Goal: Information Seeking & Learning: Learn about a topic

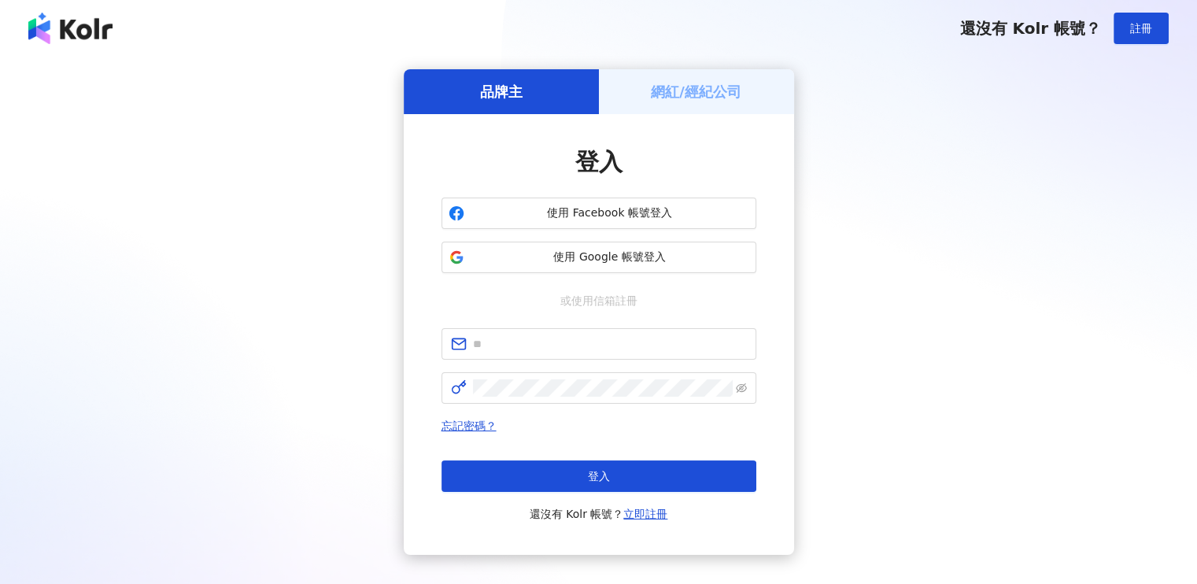
click at [552, 355] on span at bounding box center [598, 343] width 315 height 31
click at [616, 342] on input "text" at bounding box center [610, 343] width 274 height 17
click at [1001, 270] on div "品牌主 網紅/經紀公司 登入 使用 Facebook 帳號登入 使用 Google 帳號登入 或使用信箱註冊 忘記密碼？ 登入 還沒有 Kolr 帳號？ 立即…" at bounding box center [598, 312] width 1159 height 486
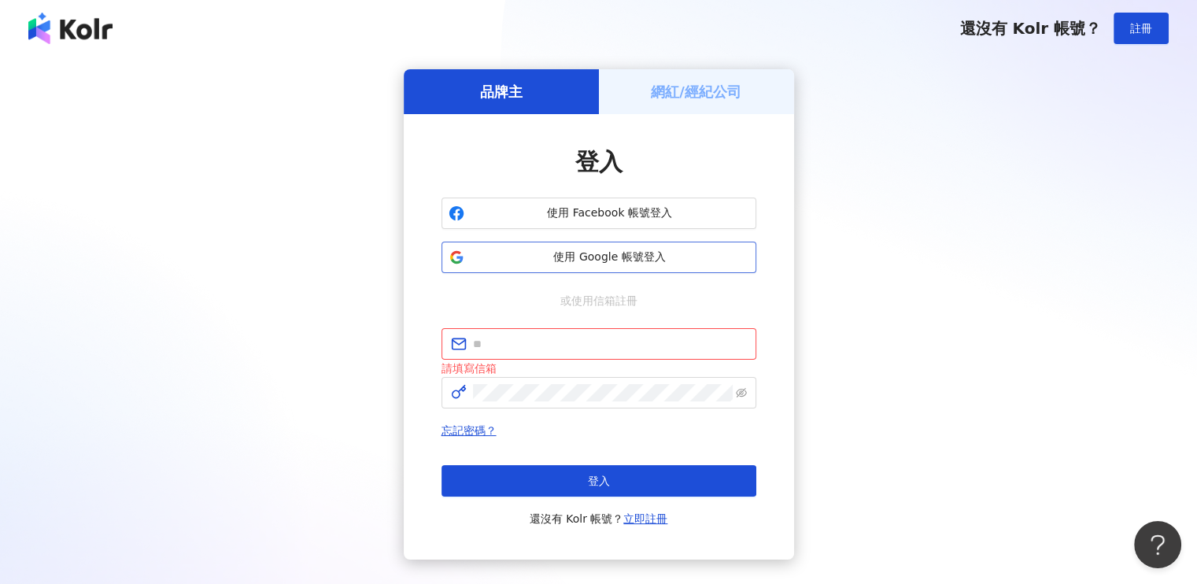
click at [614, 248] on button "使用 Google 帳號登入" at bounding box center [598, 257] width 315 height 31
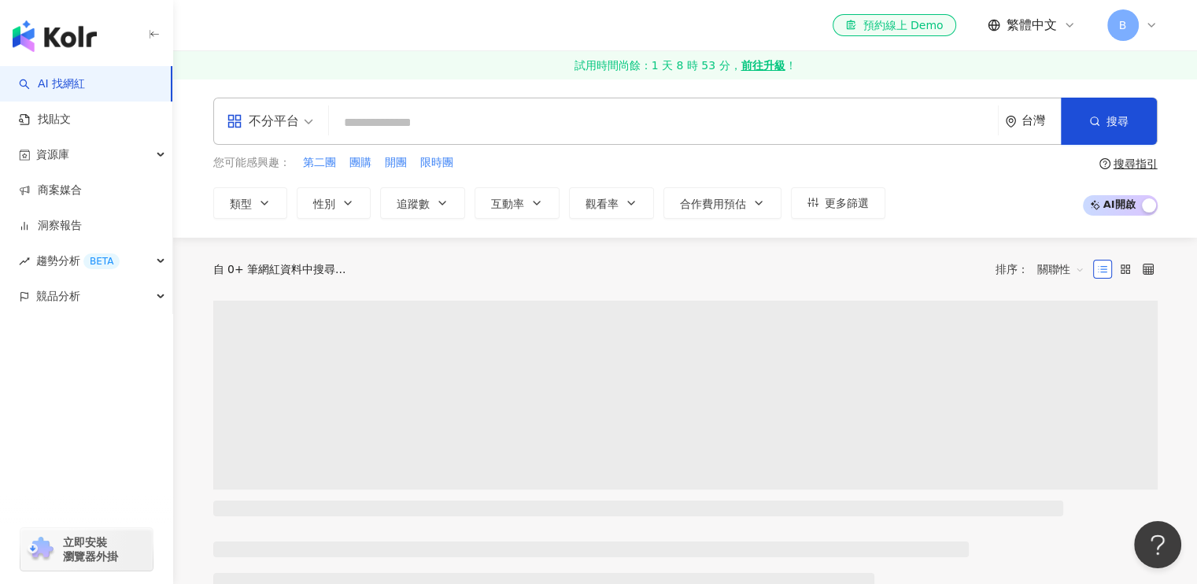
click at [1145, 23] on icon at bounding box center [1151, 25] width 13 height 13
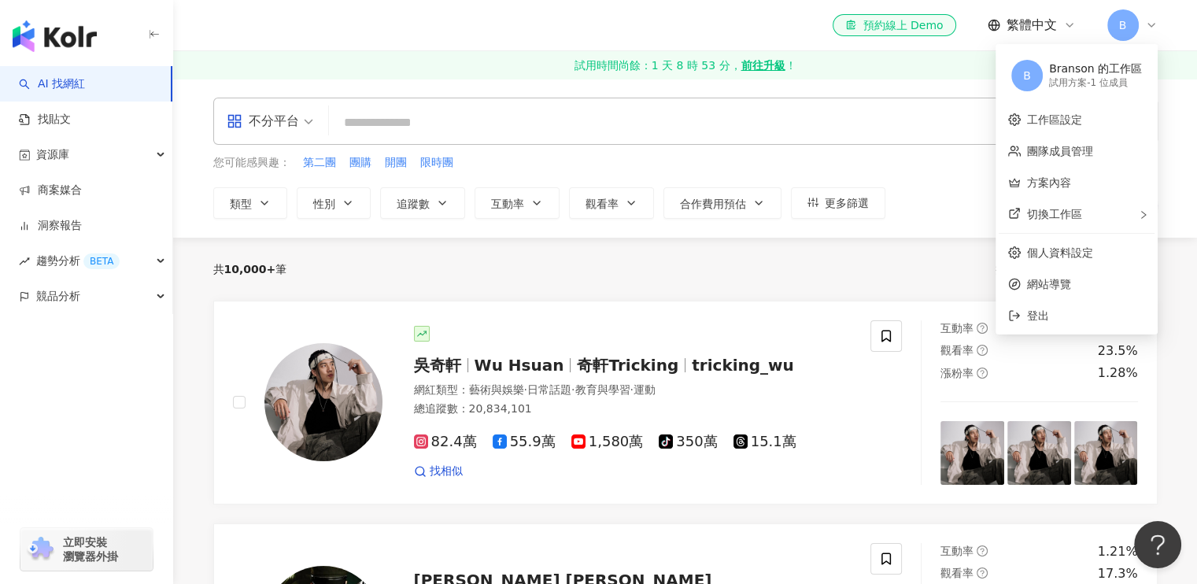
click at [1145, 23] on icon at bounding box center [1151, 25] width 13 height 13
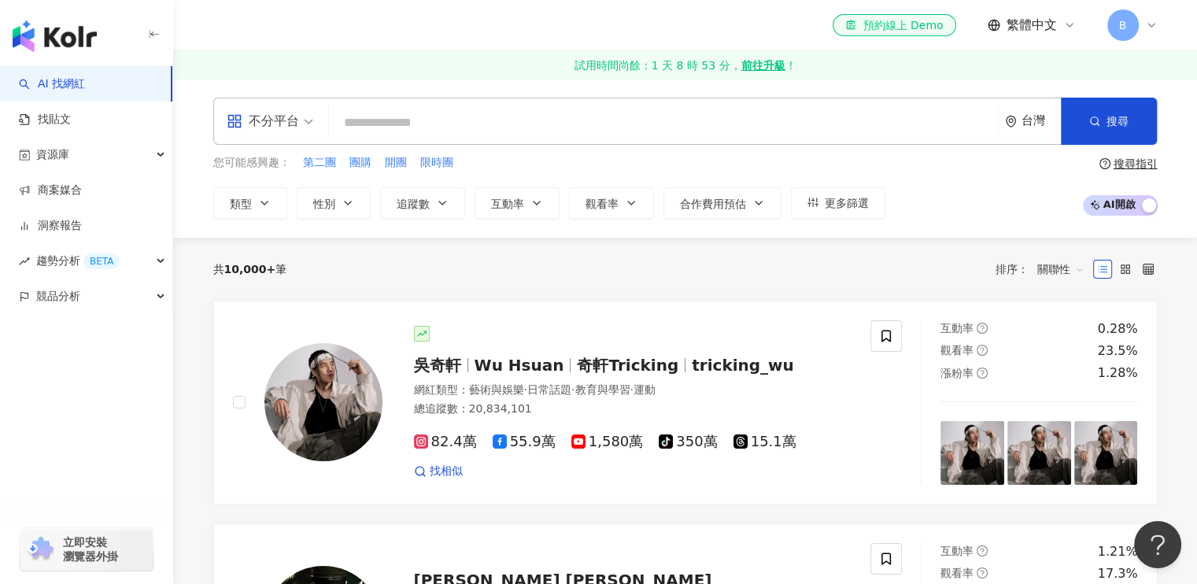
click at [1145, 23] on icon at bounding box center [1151, 25] width 13 height 13
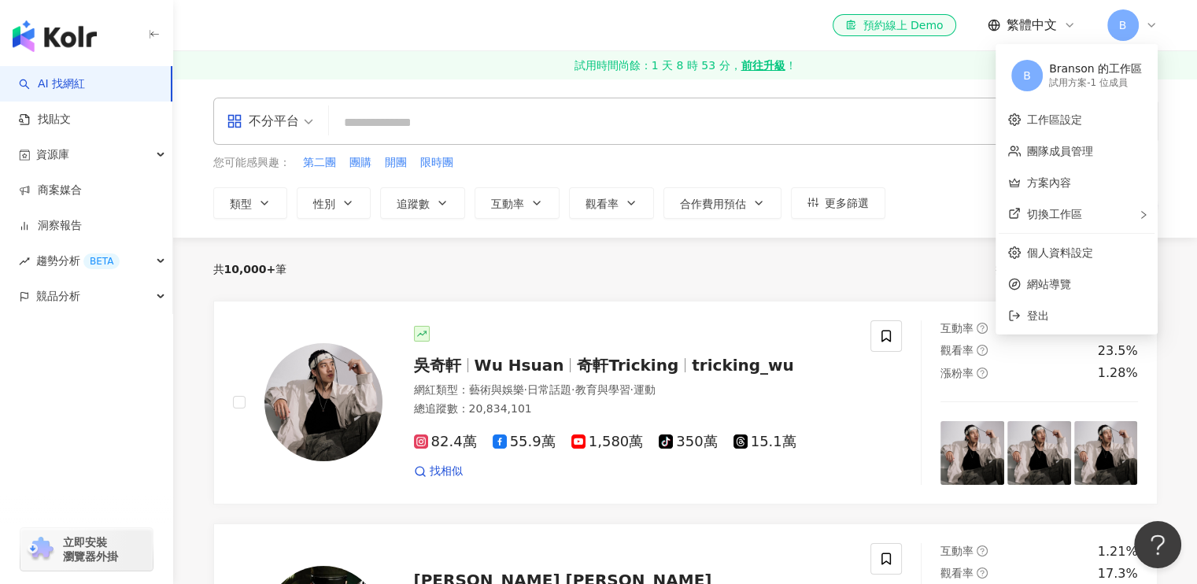
click at [1094, 76] on div "試用方案 - 1 位成員" at bounding box center [1095, 82] width 93 height 13
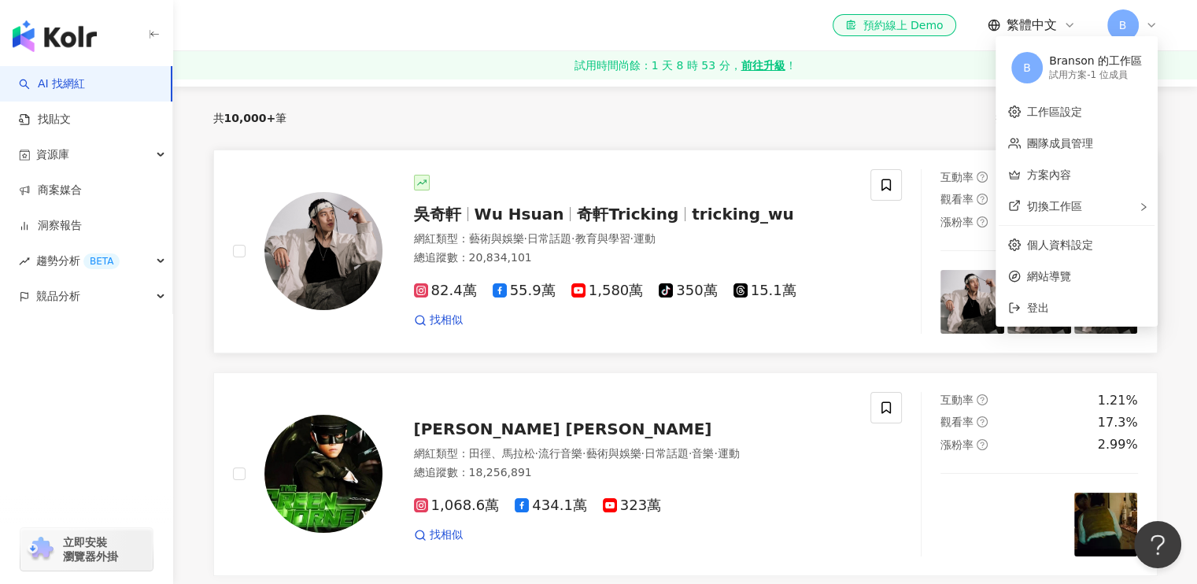
scroll to position [157, 0]
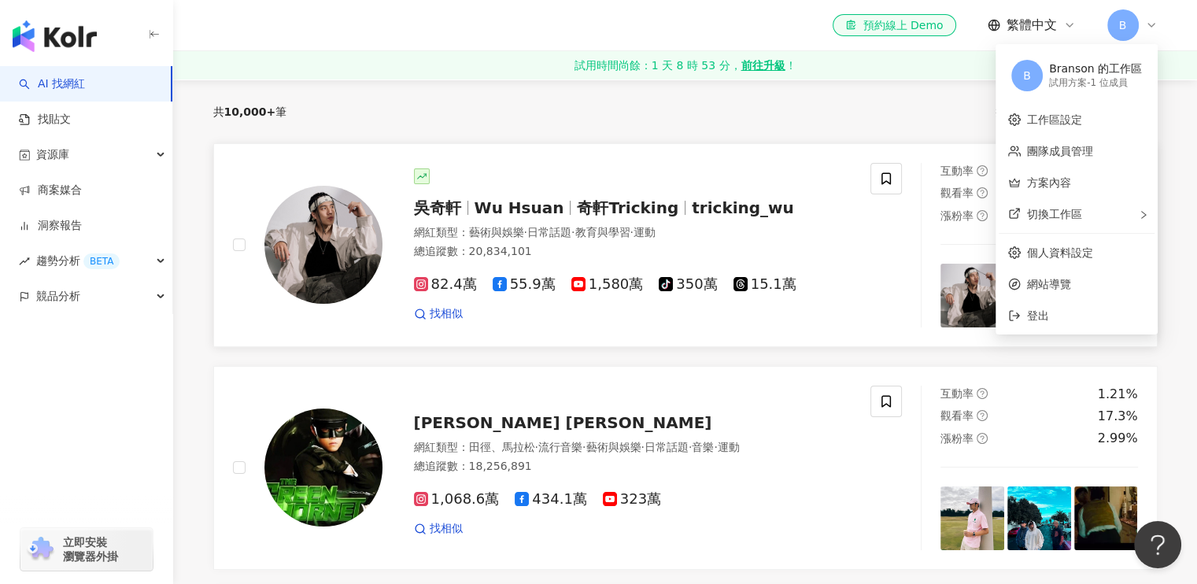
click at [825, 295] on div "82.4萬 55.9萬 1,580萬 tiktok-icon 350萬 15.1萬 找相似" at bounding box center [633, 293] width 438 height 58
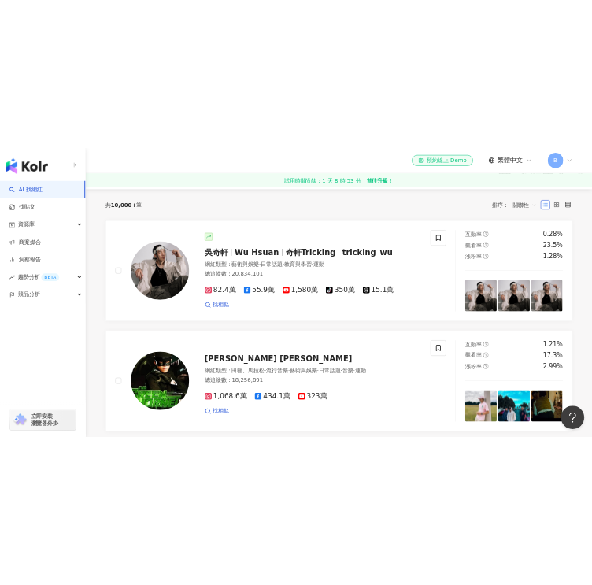
scroll to position [0, 0]
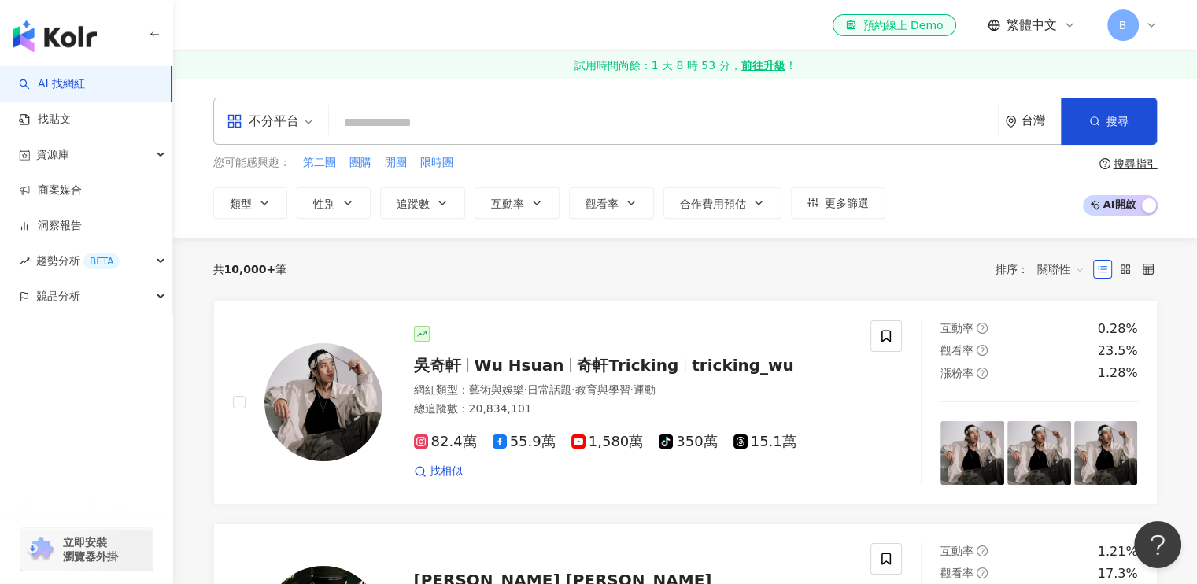
click at [529, 128] on input "search" at bounding box center [663, 123] width 656 height 30
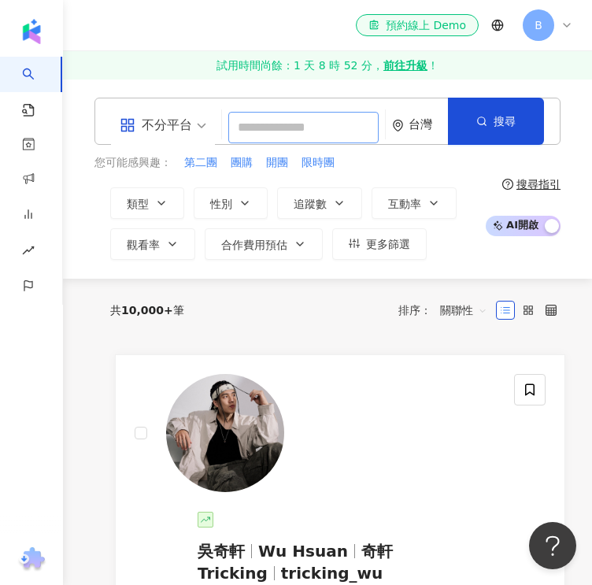
click at [256, 112] on input "search" at bounding box center [303, 127] width 150 height 31
paste input "**"
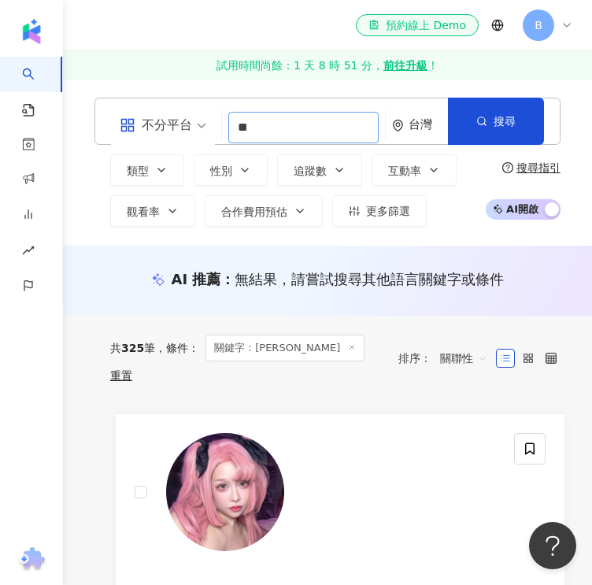
drag, startPoint x: 348, startPoint y: 103, endPoint x: 343, endPoint y: 114, distance: 12.0
click at [348, 103] on div "不分平台 ** 台灣 搜尋 loading 搜尋名稱、敘述、貼文含有關鍵字 “ 綺綺 ” 的網紅" at bounding box center [327, 121] width 466 height 47
click at [342, 118] on input "**" at bounding box center [303, 127] width 150 height 31
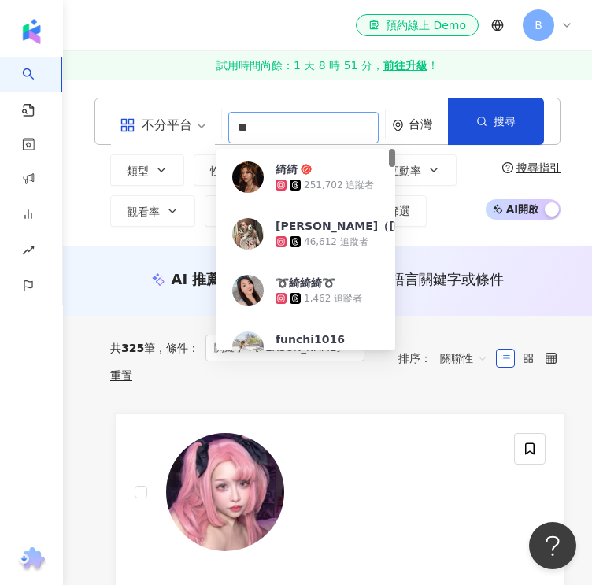
click at [342, 118] on input "**" at bounding box center [303, 127] width 150 height 31
type input "*"
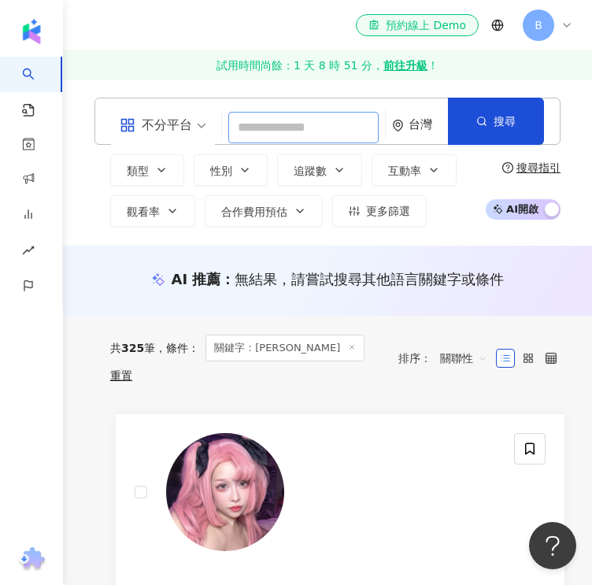
paste input "**********"
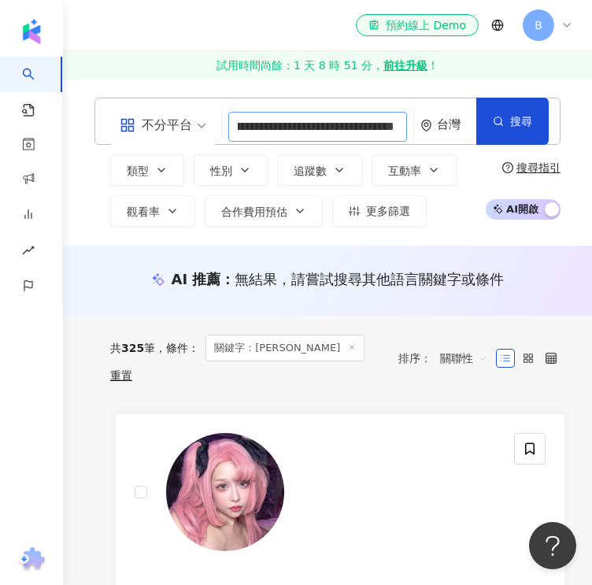
type input "**********"
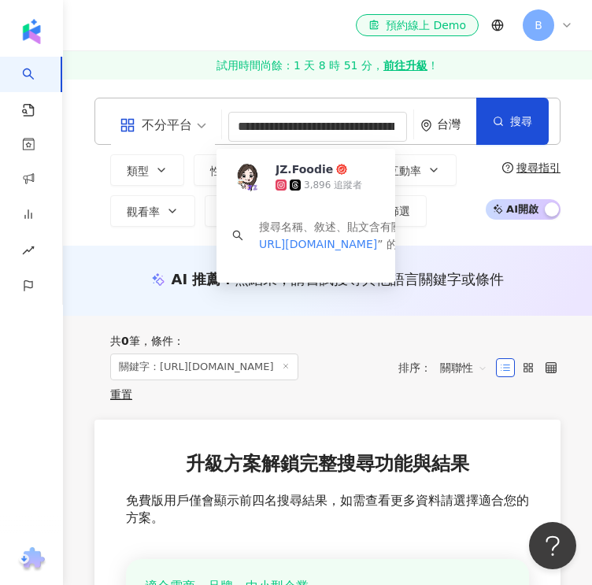
click at [0, 0] on html "**********" at bounding box center [296, 292] width 592 height 585
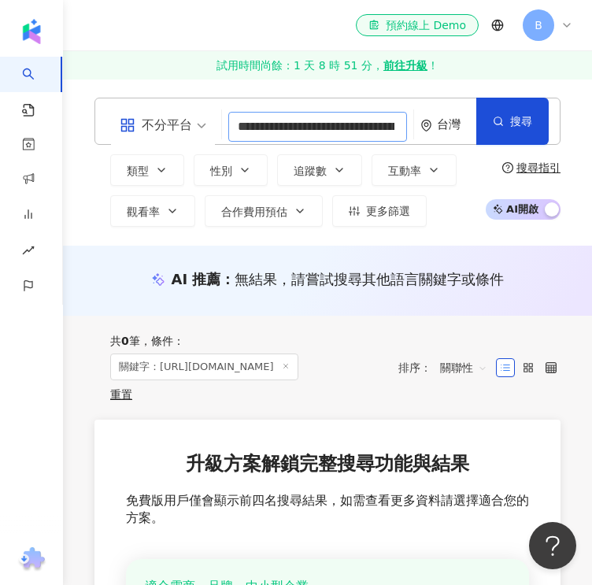
click at [333, 114] on input "**********" at bounding box center [317, 127] width 179 height 30
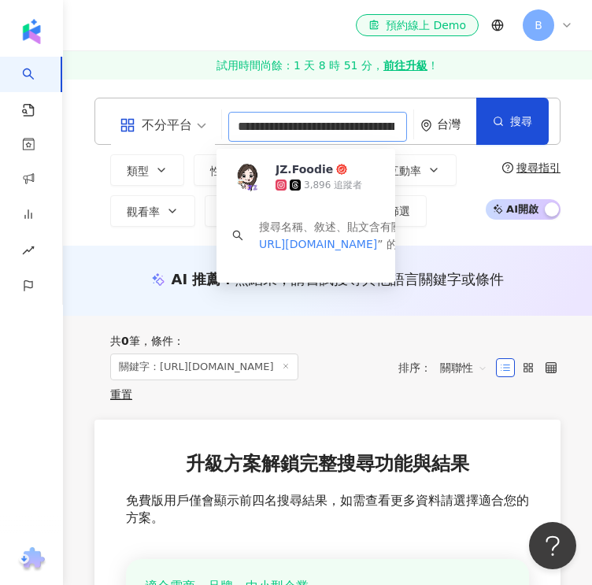
click at [330, 114] on input "**********" at bounding box center [317, 127] width 179 height 30
click at [248, 168] on img at bounding box center [247, 176] width 31 height 31
click at [261, 121] on input "search" at bounding box center [317, 127] width 179 height 30
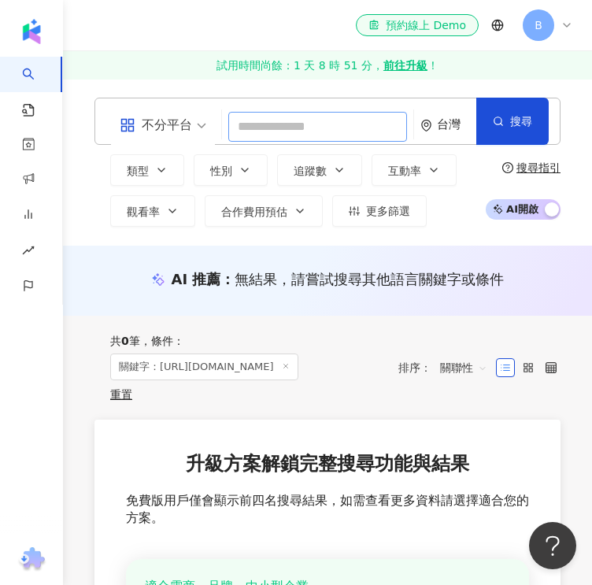
click at [264, 115] on input "search" at bounding box center [317, 127] width 179 height 30
paste input "**********"
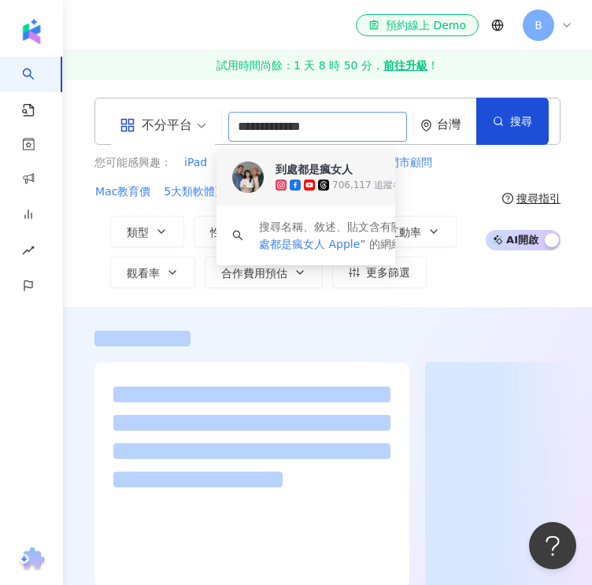
type input "**********"
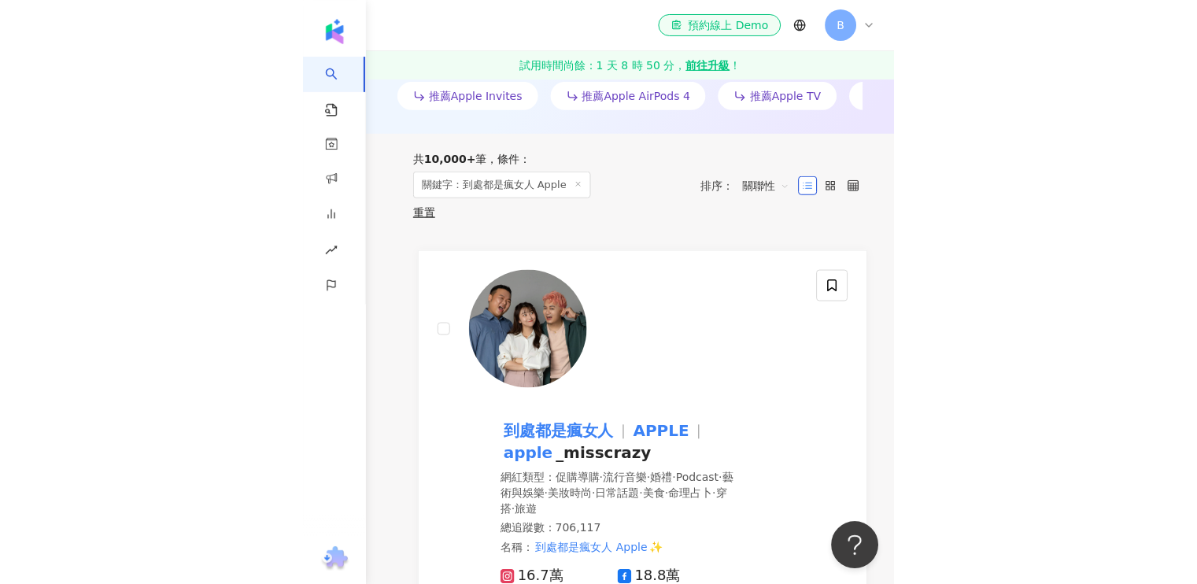
scroll to position [551, 0]
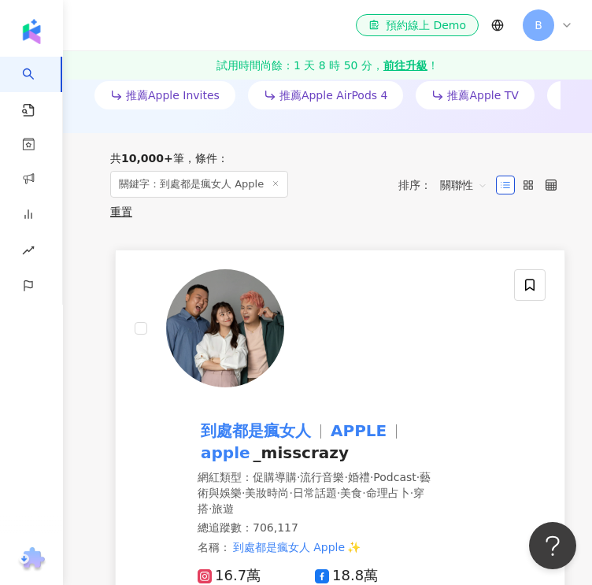
click at [267, 425] on mark "到處都是瘋女人" at bounding box center [256, 430] width 116 height 25
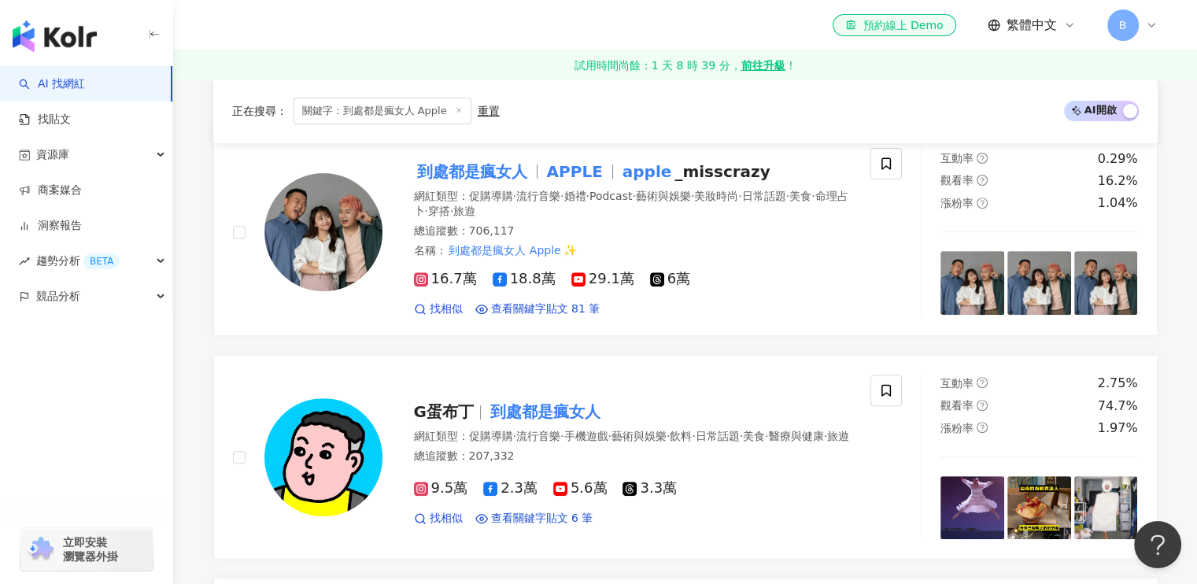
drag, startPoint x: 72, startPoint y: 415, endPoint x: 299, endPoint y: -78, distance: 543.3
click at [331, 111] on span "關鍵字：到處都是瘋女人 Apple" at bounding box center [383, 111] width 178 height 27
click at [343, 113] on span "關鍵字：到處都是瘋女人 Apple" at bounding box center [383, 111] width 178 height 27
click at [348, 111] on span "關鍵字：到處都是瘋女人 Apple" at bounding box center [383, 111] width 178 height 27
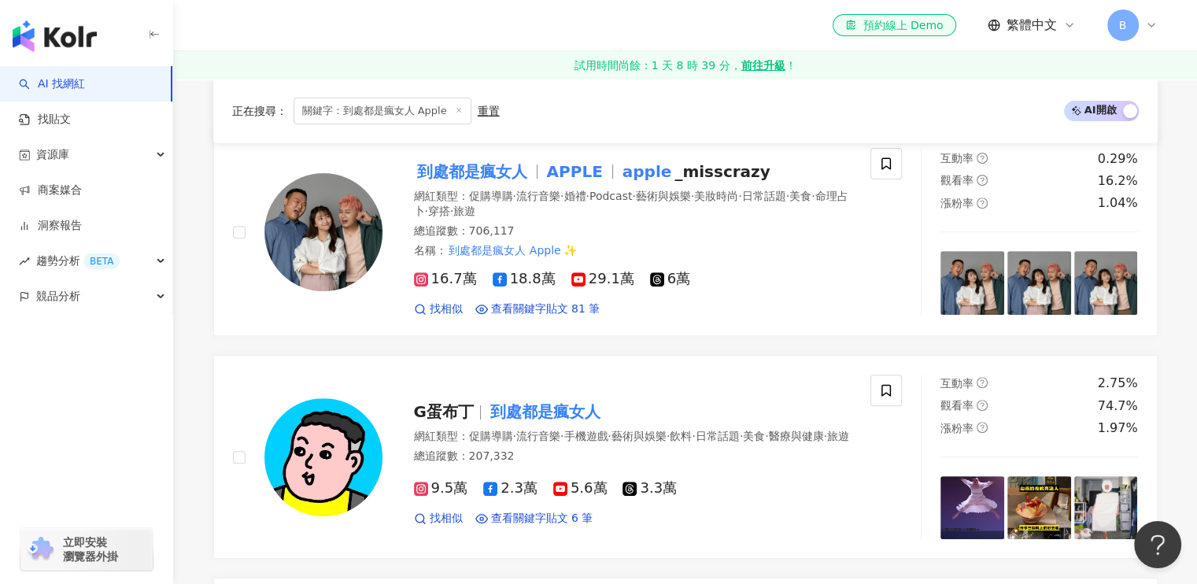
click at [348, 111] on span "關鍵字：到處都是瘋女人 Apple" at bounding box center [383, 111] width 178 height 27
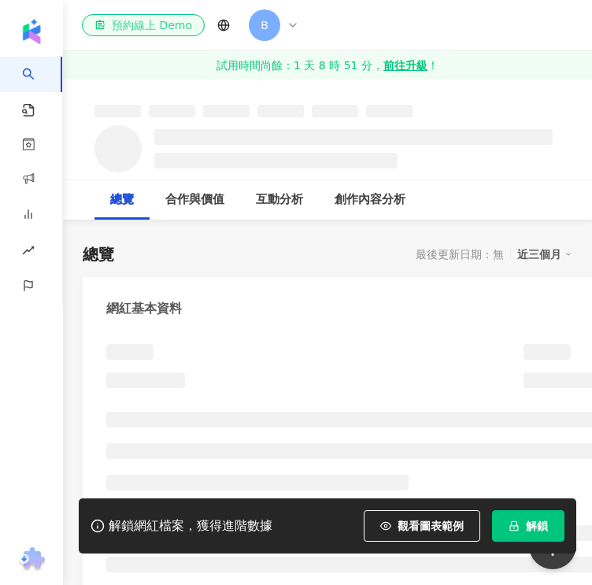
scroll to position [10, 0]
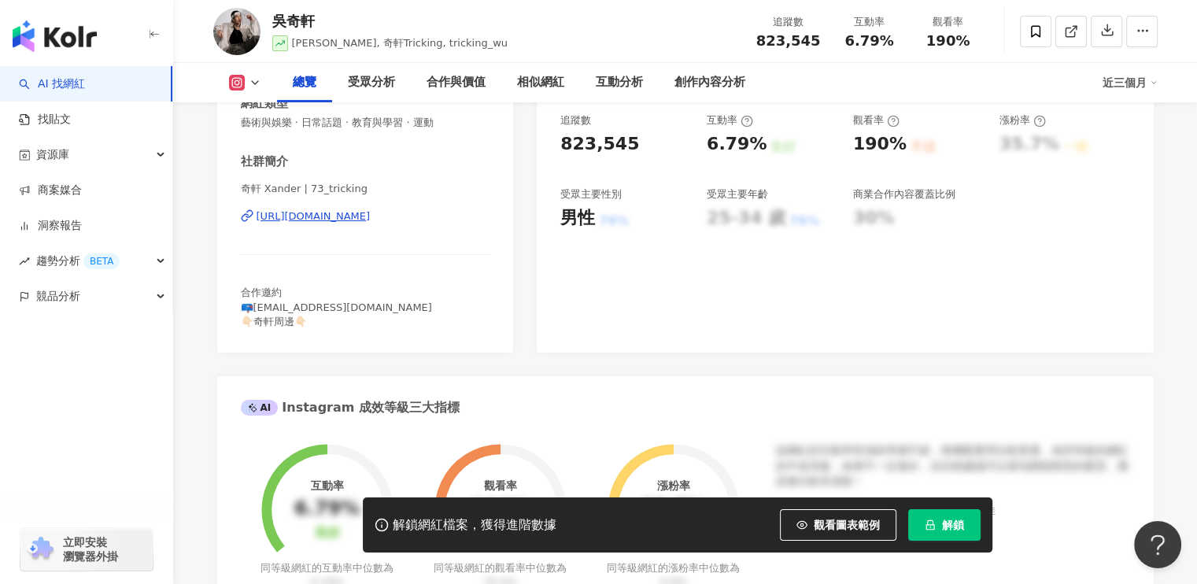
scroll to position [236, 0]
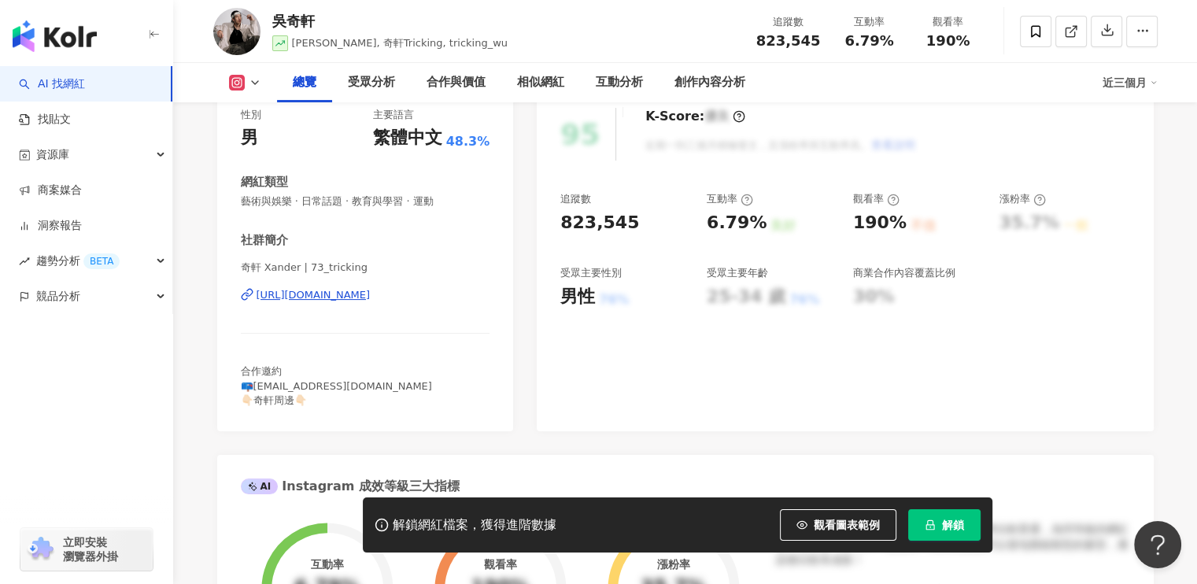
click at [371, 301] on div "https://www.instagram.com/73_tricking/" at bounding box center [314, 295] width 114 height 14
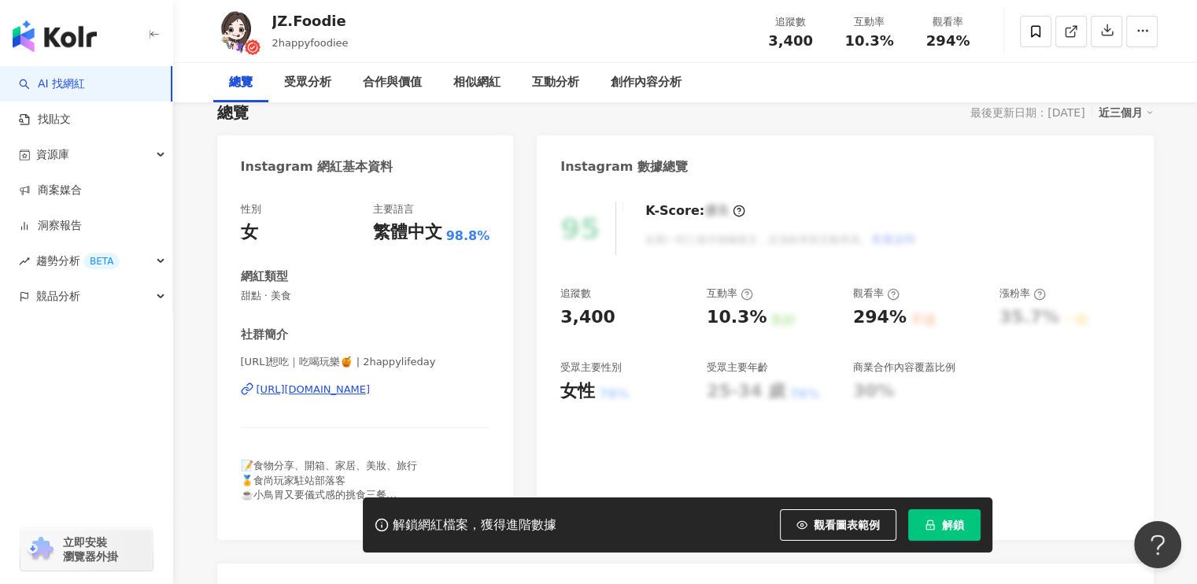
scroll to position [157, 0]
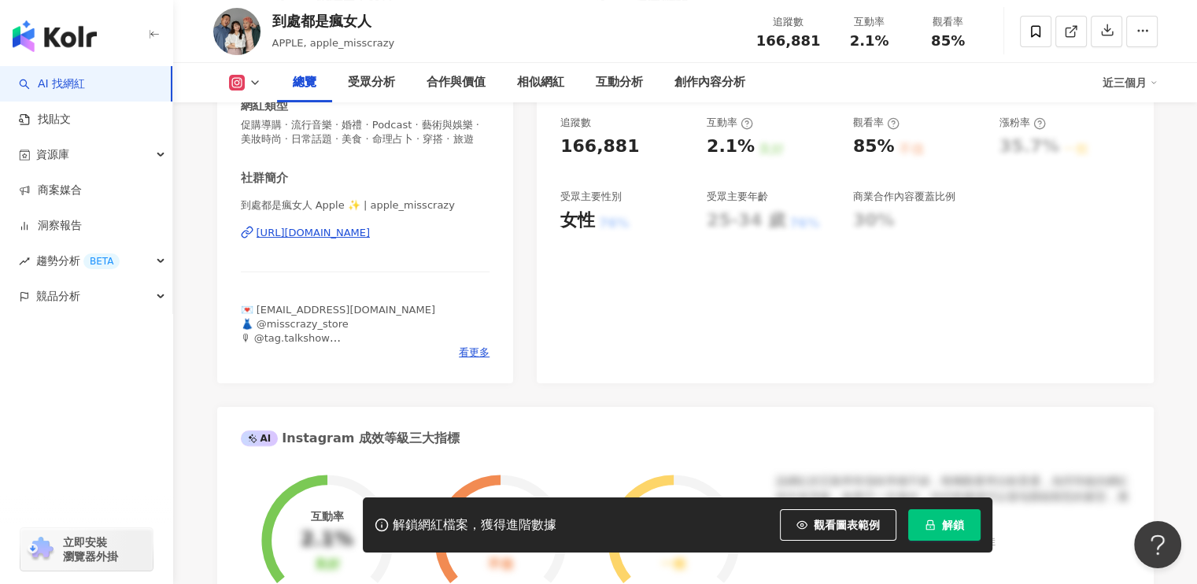
scroll to position [236, 0]
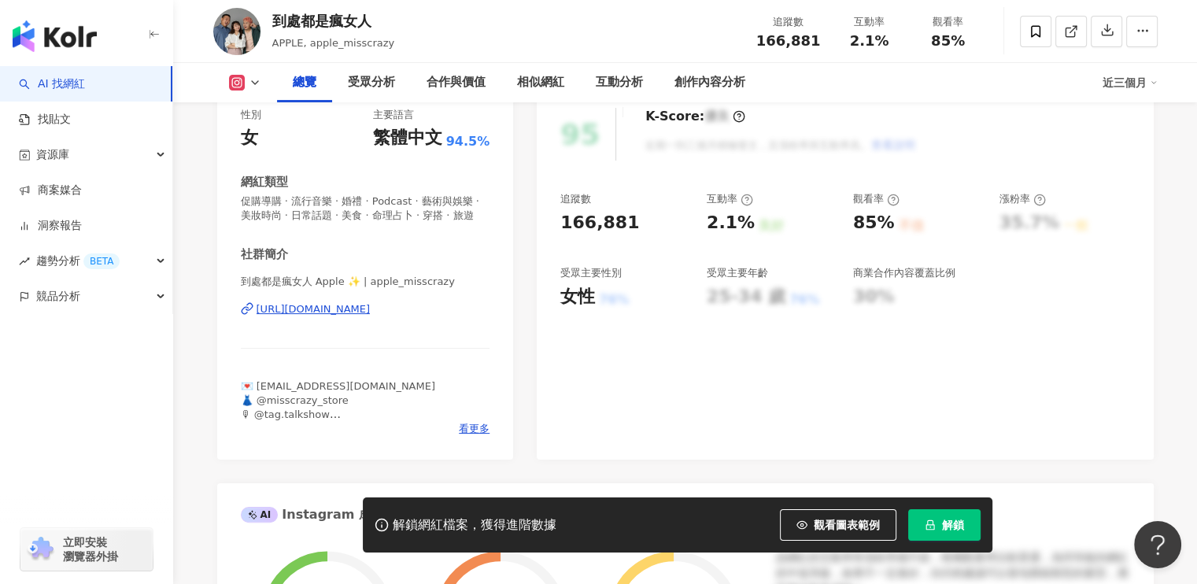
click at [371, 316] on div "[URL][DOMAIN_NAME]" at bounding box center [314, 309] width 114 height 14
click at [85, 76] on link "AI 找網紅" at bounding box center [52, 84] width 66 height 16
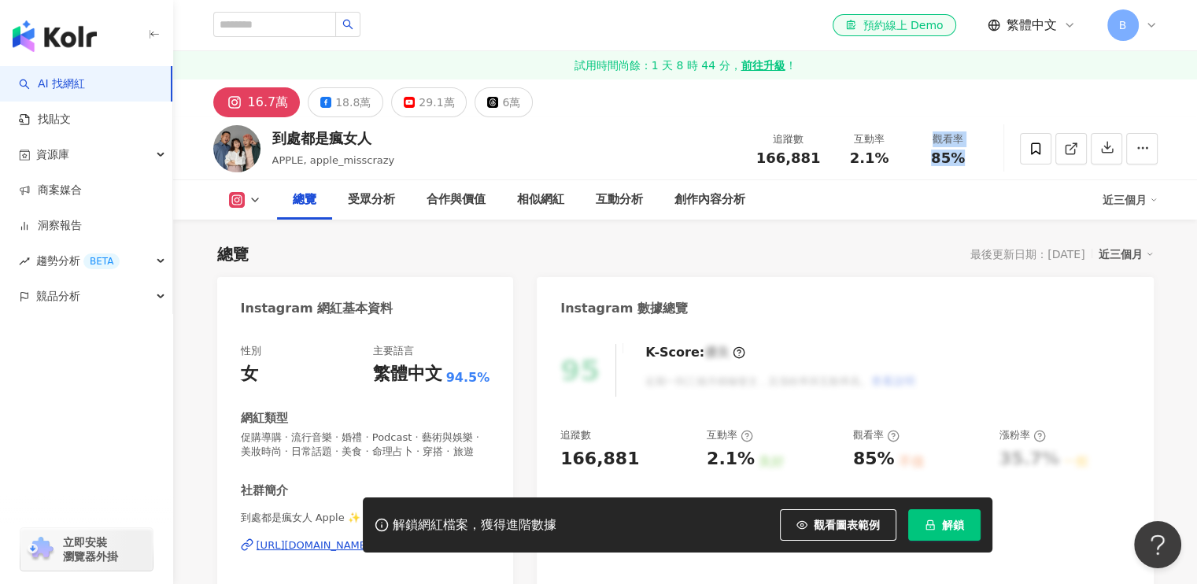
drag, startPoint x: 944, startPoint y: 140, endPoint x: 754, endPoint y: 179, distance: 194.3
click at [591, 179] on div "到處都是瘋女人 APPLE, apple_misscrazy 追蹤數 166,881 互動率 2.1% 觀看率 85%" at bounding box center [685, 148] width 1007 height 62
click at [591, 156] on span "166,881" at bounding box center [788, 158] width 65 height 17
drag, startPoint x: 973, startPoint y: 163, endPoint x: 914, endPoint y: 162, distance: 59.0
drag, startPoint x: 805, startPoint y: 150, endPoint x: 747, endPoint y: 137, distance: 59.7
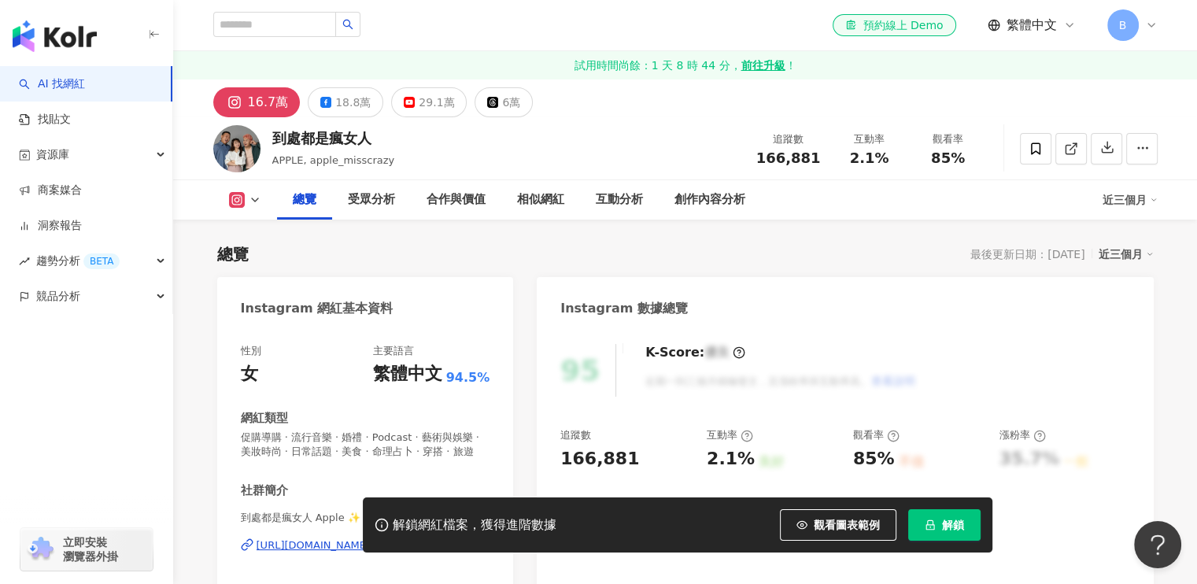
click at [591, 150] on span "166,881" at bounding box center [788, 158] width 65 height 17
drag, startPoint x: 748, startPoint y: 131, endPoint x: 979, endPoint y: 165, distance: 233.2
click at [591, 165] on div "到處都是瘋女人 APPLE, apple_misscrazy 追蹤數 166,881 互動率 2.1% 觀看率 85%" at bounding box center [685, 148] width 1007 height 62
copy div "追蹤數 166,881 互動率 2.1% 觀看率 85%"
click at [299, 17] on input "search" at bounding box center [274, 24] width 123 height 25
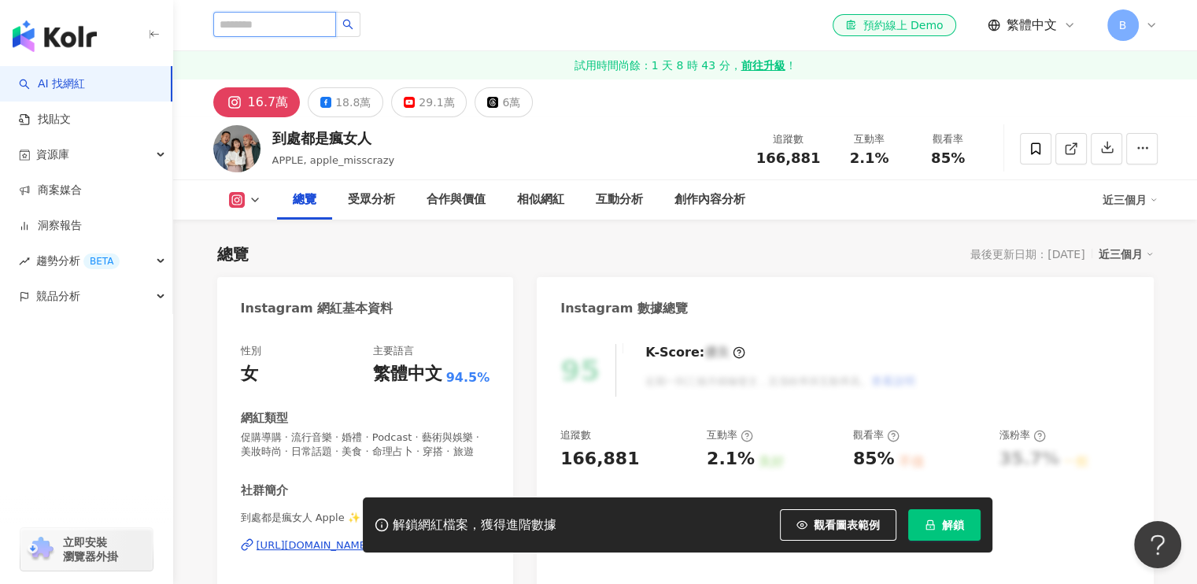
paste input "**********"
type input "**********"
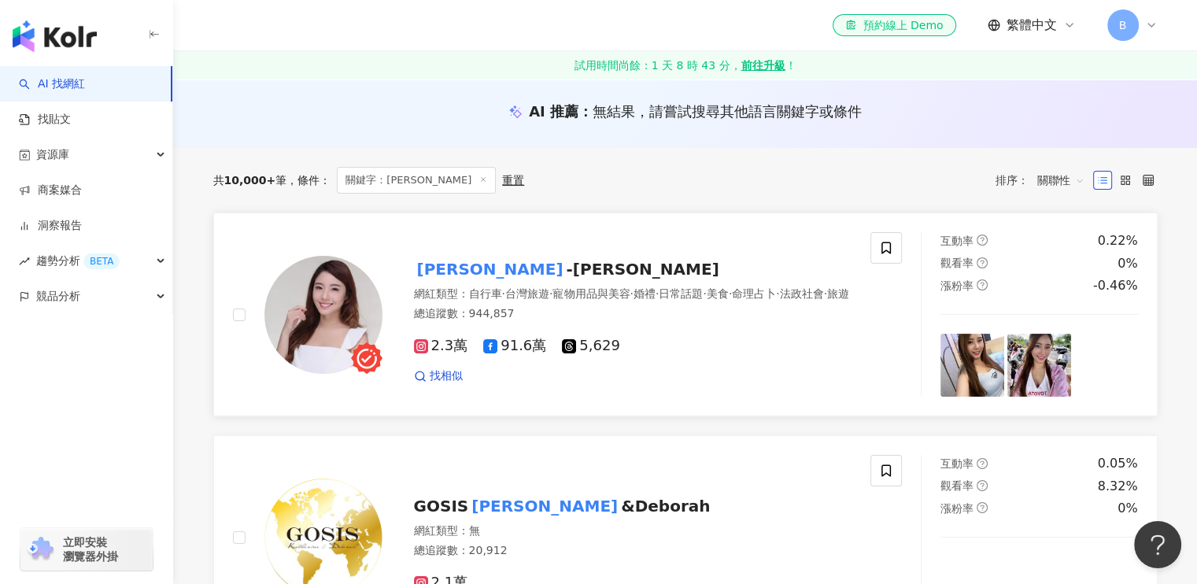
scroll to position [157, 0]
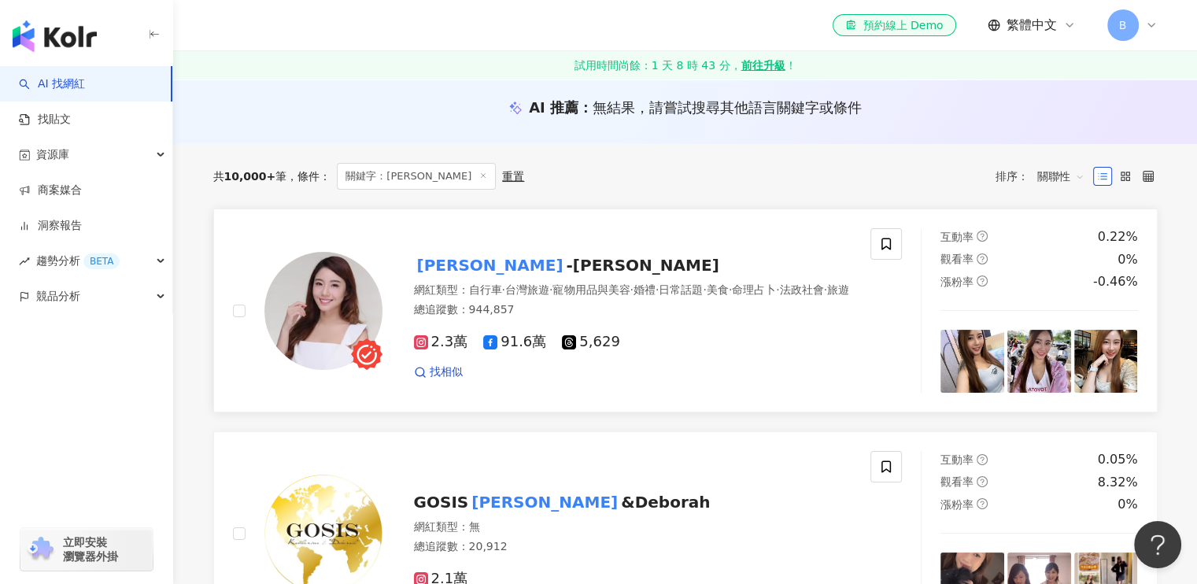
click at [466, 260] on mark "Katherine" at bounding box center [490, 265] width 153 height 25
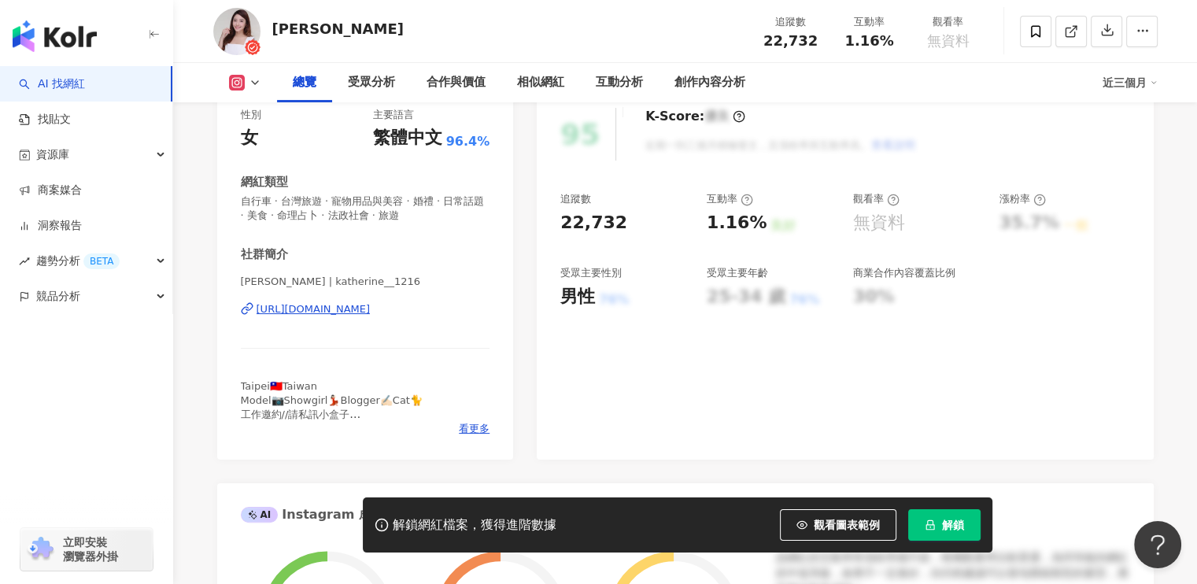
scroll to position [157, 0]
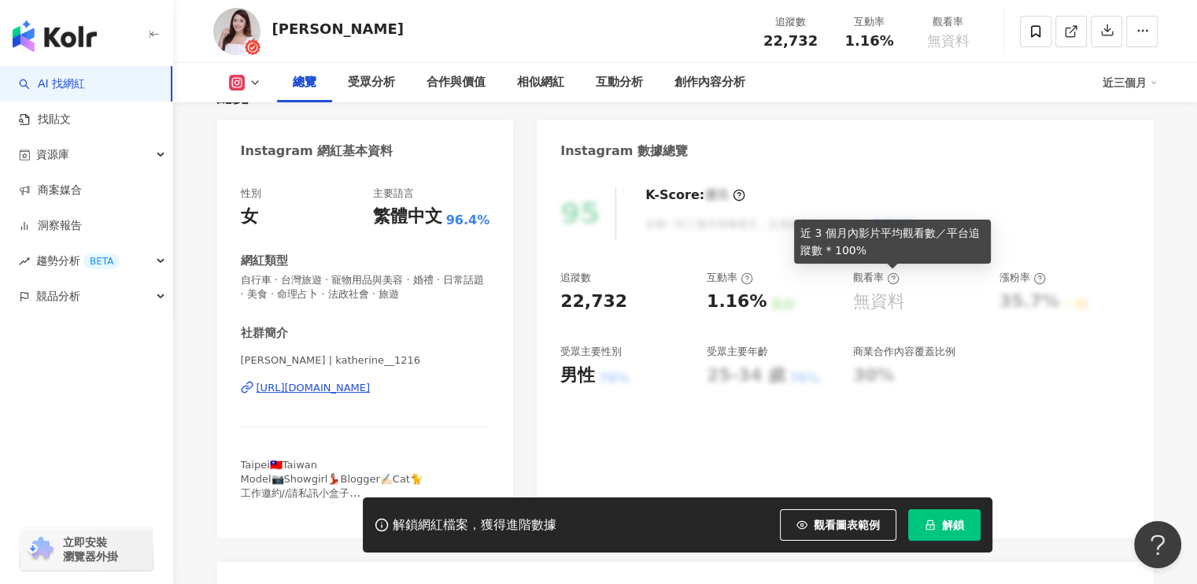
click at [898, 277] on icon at bounding box center [893, 278] width 13 height 13
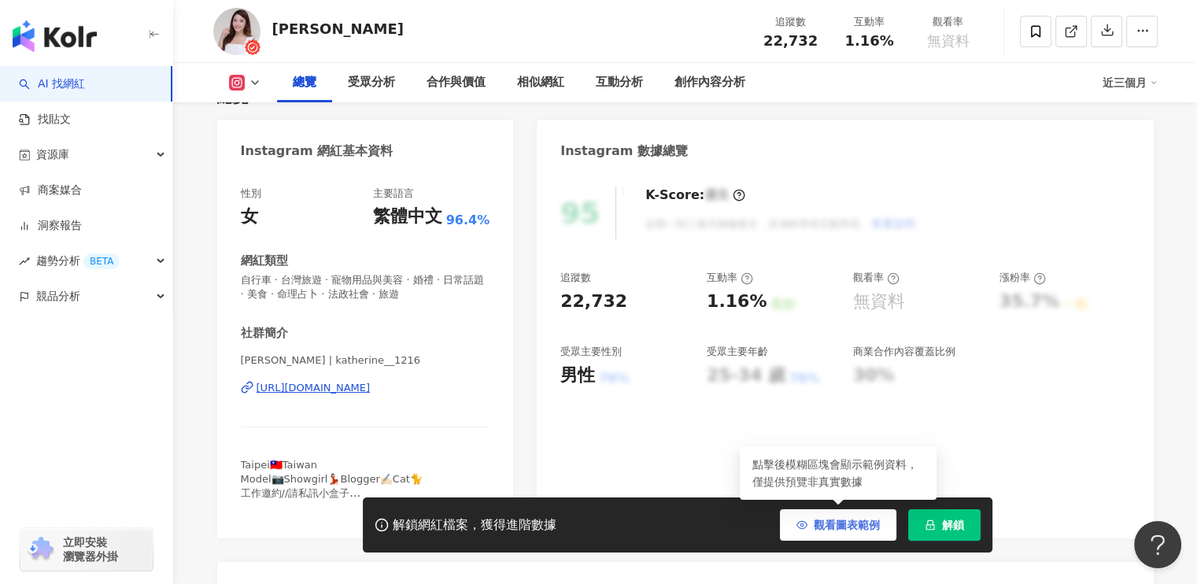
click at [823, 519] on span "觀看圖表範例" at bounding box center [847, 525] width 66 height 13
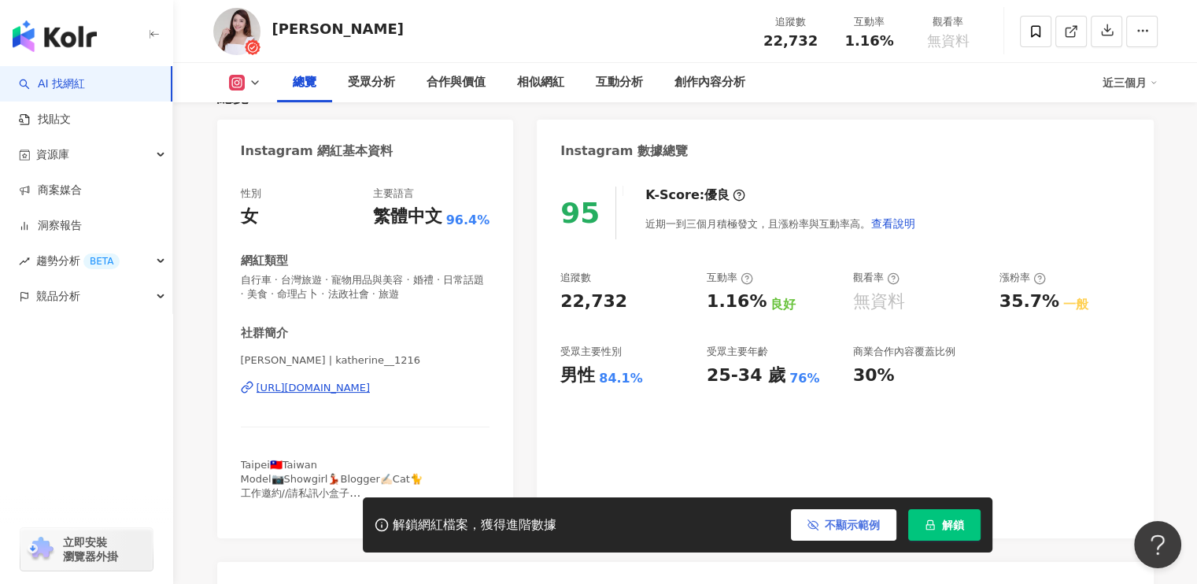
click at [820, 512] on button "不顯示範例" at bounding box center [843, 524] width 105 height 31
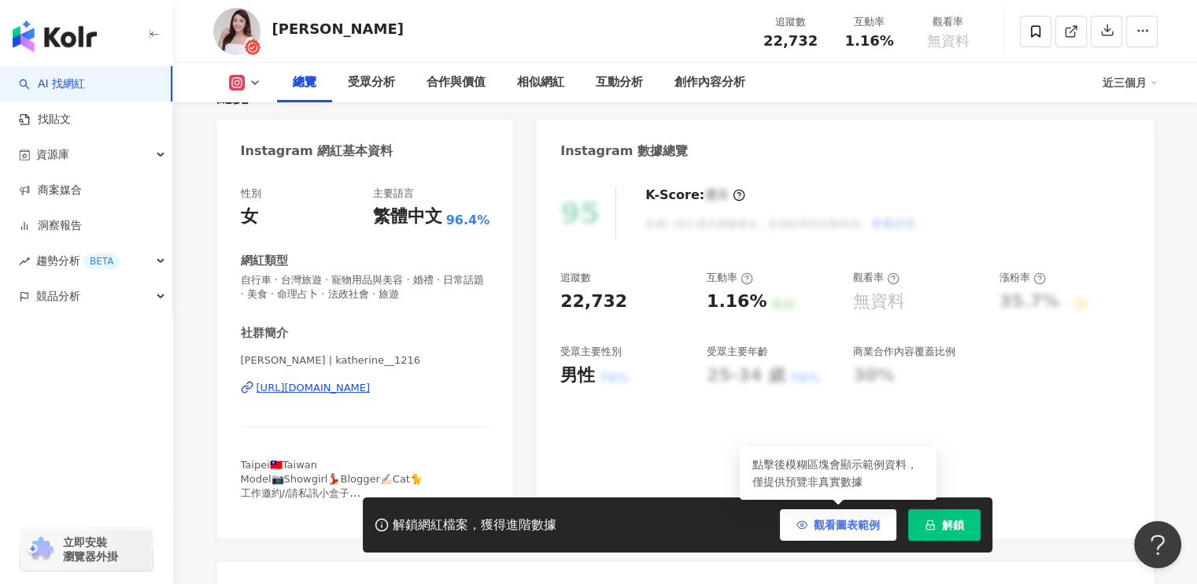
click at [819, 534] on button "觀看圖表範例" at bounding box center [838, 524] width 116 height 31
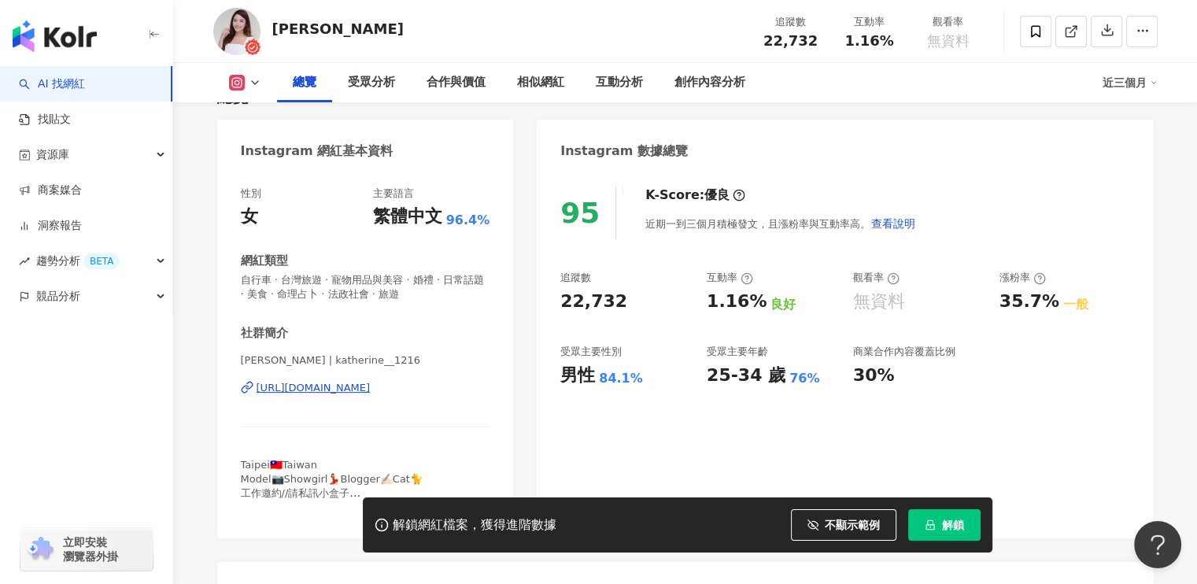
click at [70, 86] on link "AI 找網紅" at bounding box center [52, 84] width 66 height 16
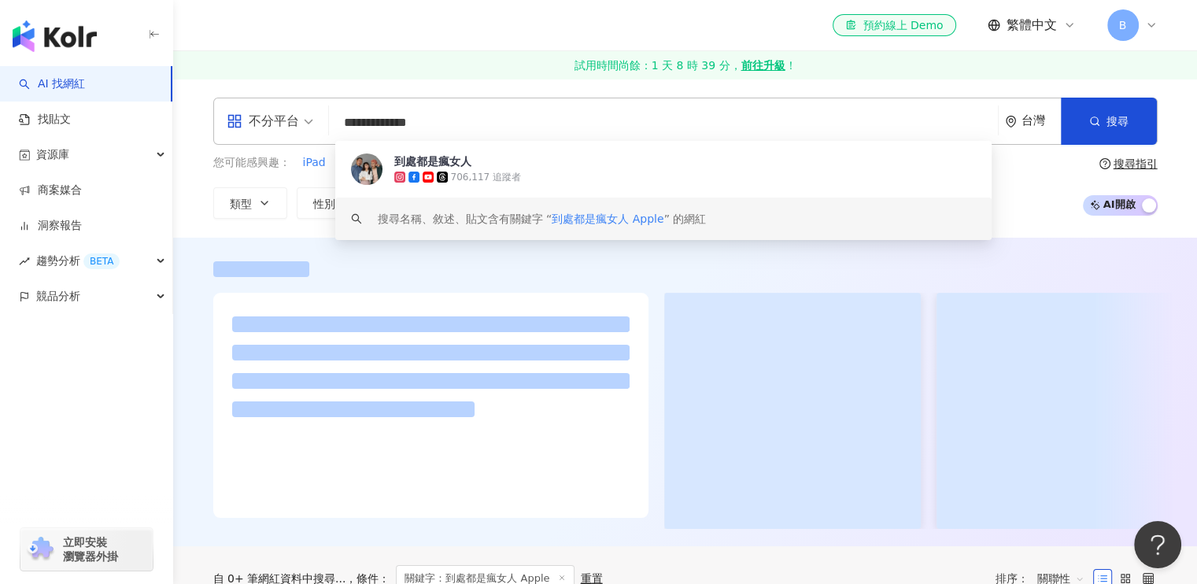
click at [491, 127] on input "**********" at bounding box center [663, 123] width 656 height 30
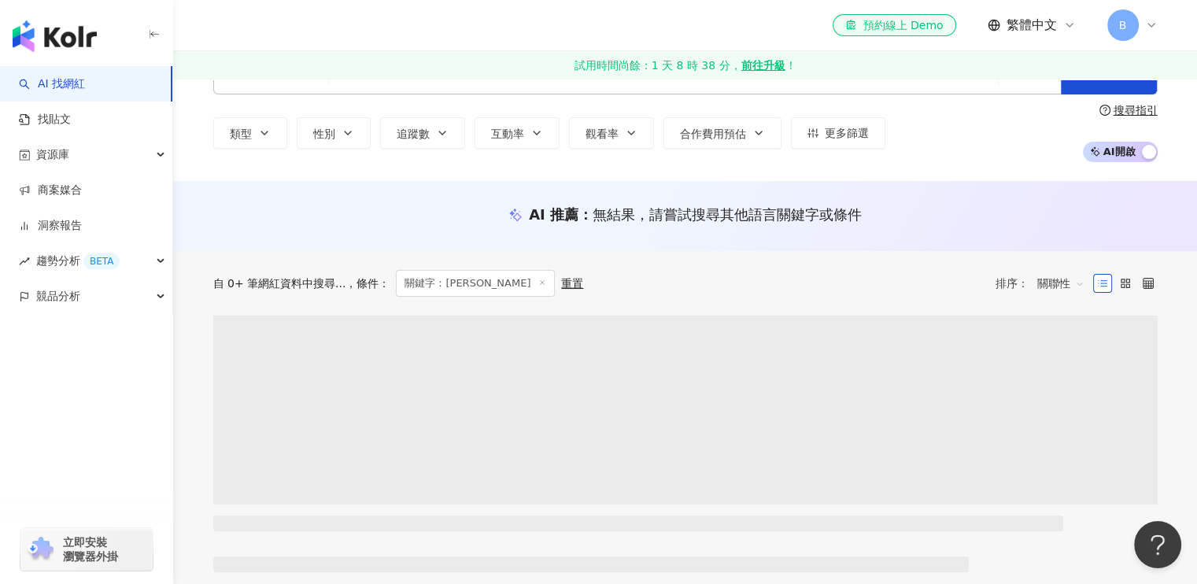
scroll to position [79, 0]
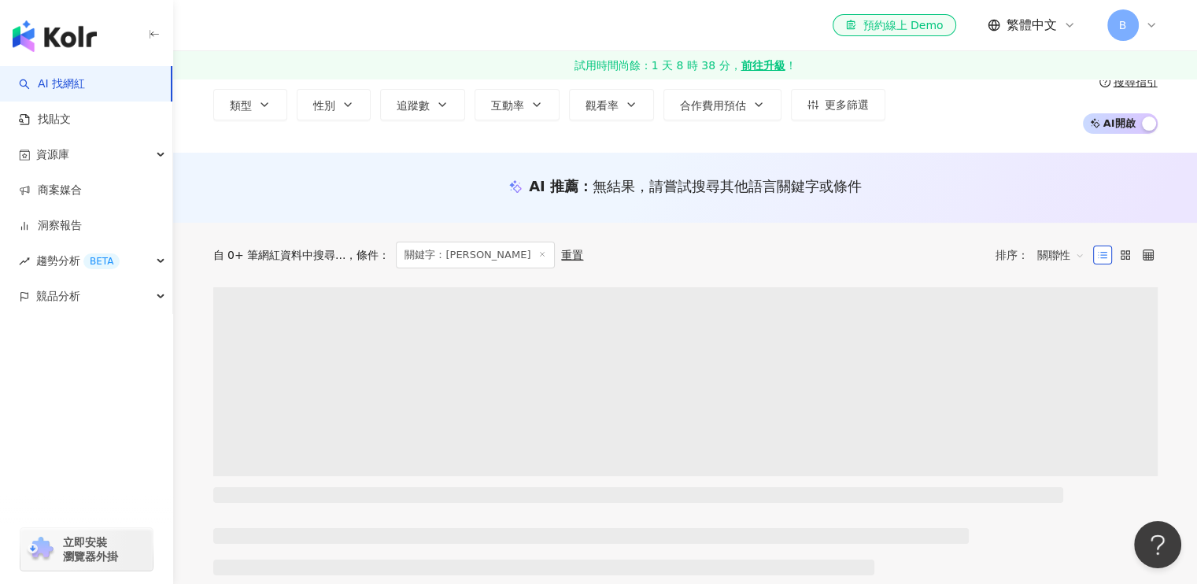
type input "*******"
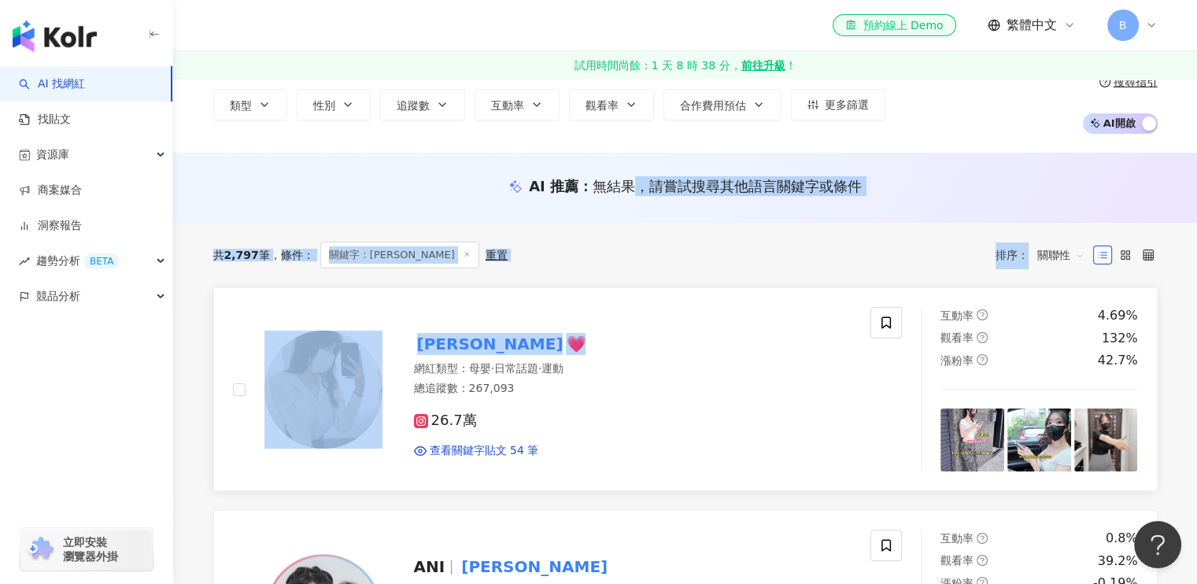
click at [622, 355] on div "妮妮 💗 網紅類型 ： 母嬰 · 日常話題 · 運動 總追蹤數 ： 267,093 26.7萬 查看關鍵字貼文 54 筆" at bounding box center [617, 389] width 470 height 138
click at [599, 387] on div "總追蹤數 ： 267,093" at bounding box center [633, 389] width 438 height 16
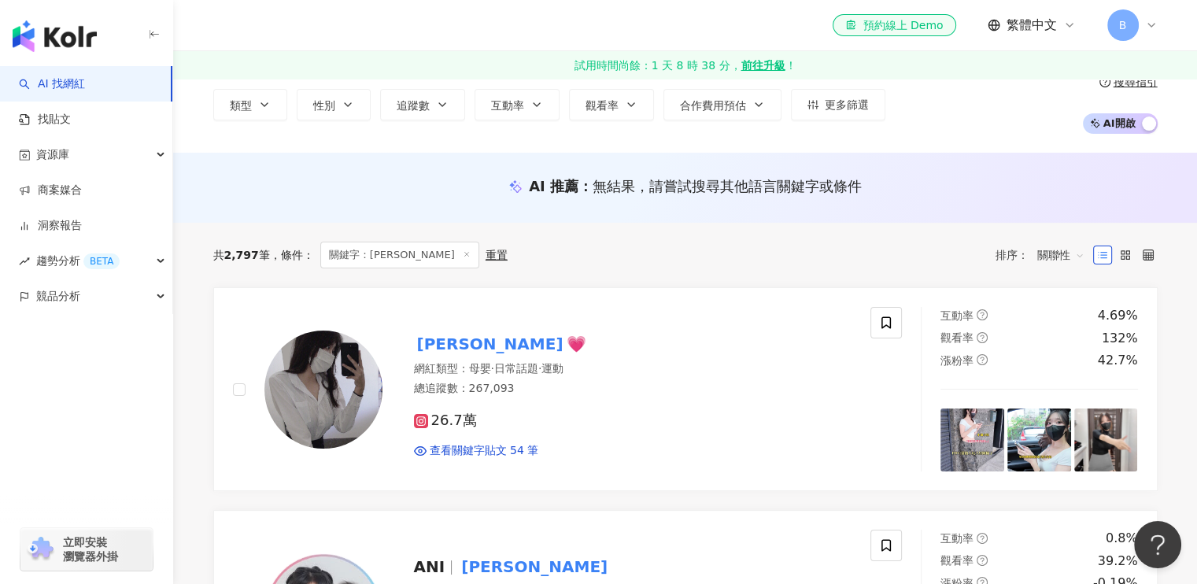
click at [322, 172] on div "AI 推薦 ： 無結果，請嘗試搜尋其他語言關鍵字或條件" at bounding box center [685, 188] width 1024 height 70
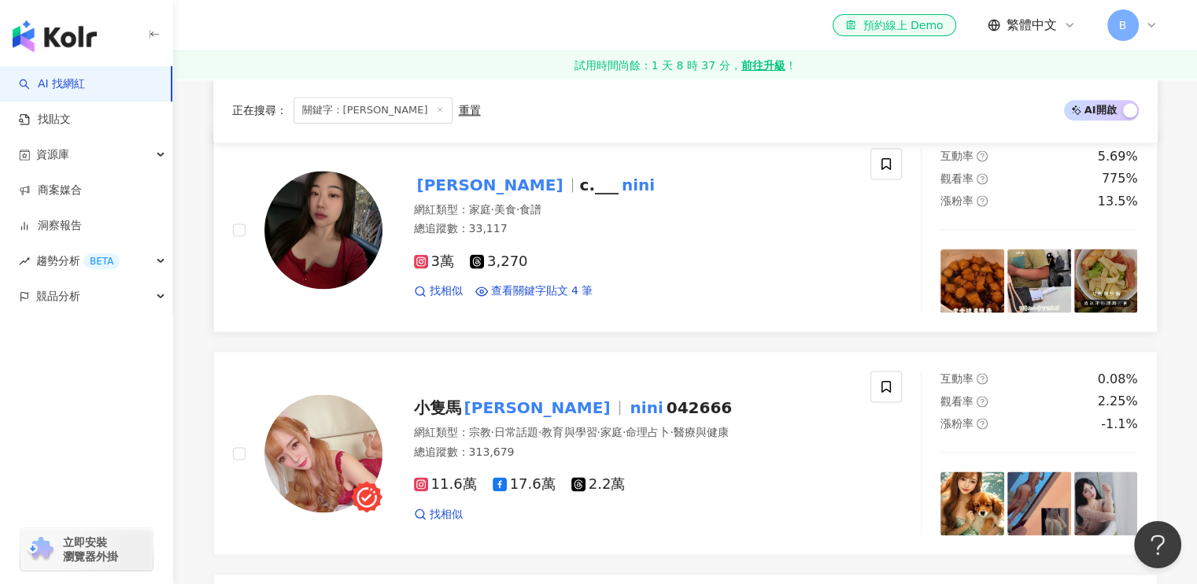
scroll to position [2125, 0]
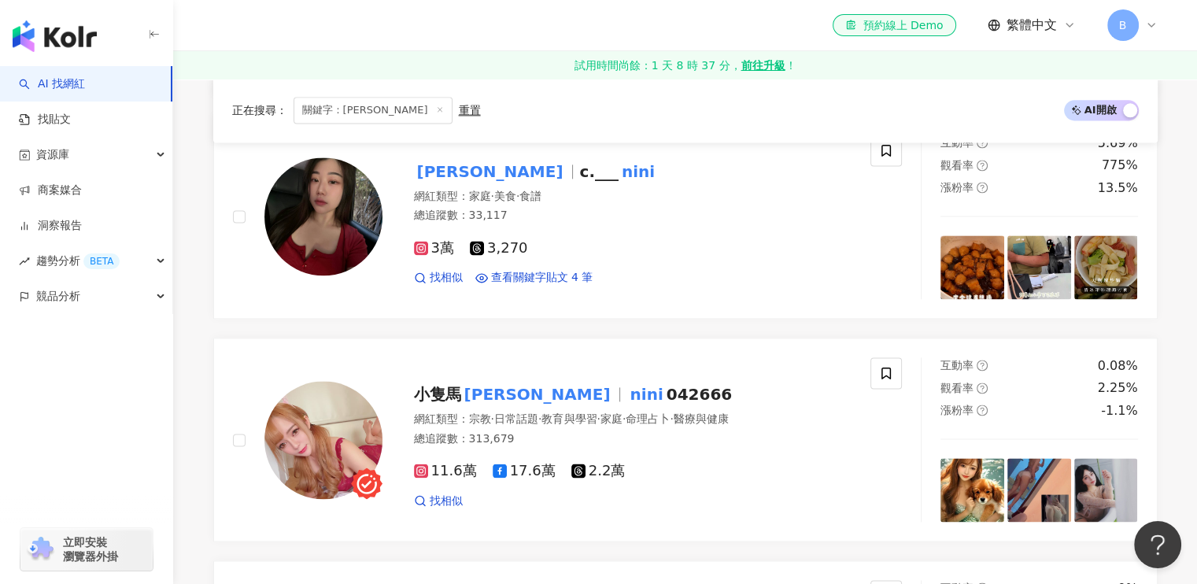
click at [67, 89] on link "AI 找網紅" at bounding box center [52, 84] width 66 height 16
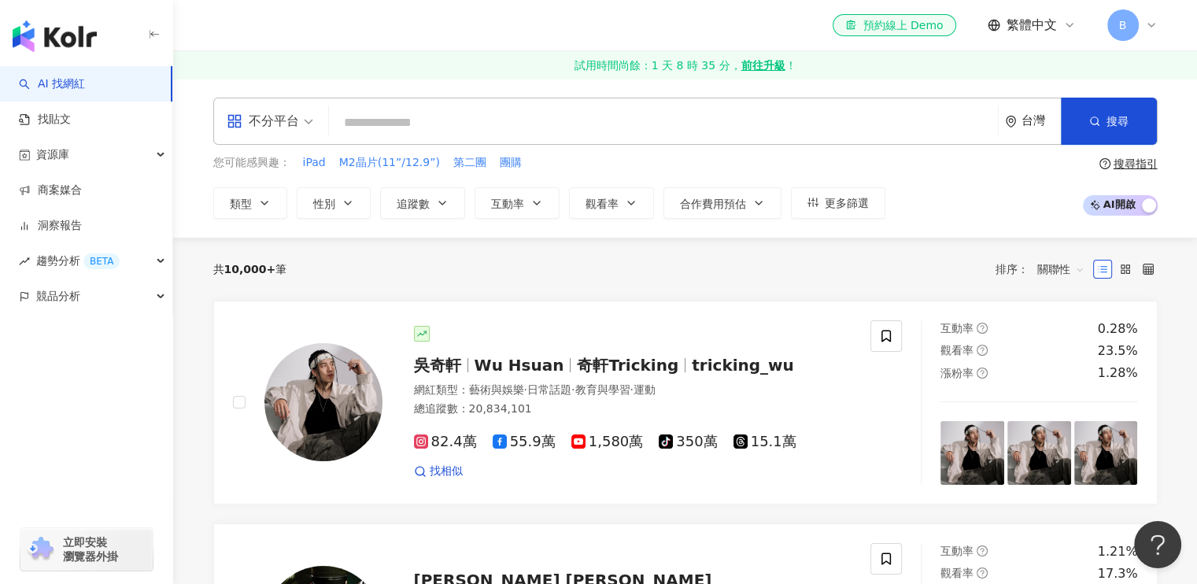
click at [471, 119] on input "search" at bounding box center [663, 123] width 656 height 30
paste input "**********"
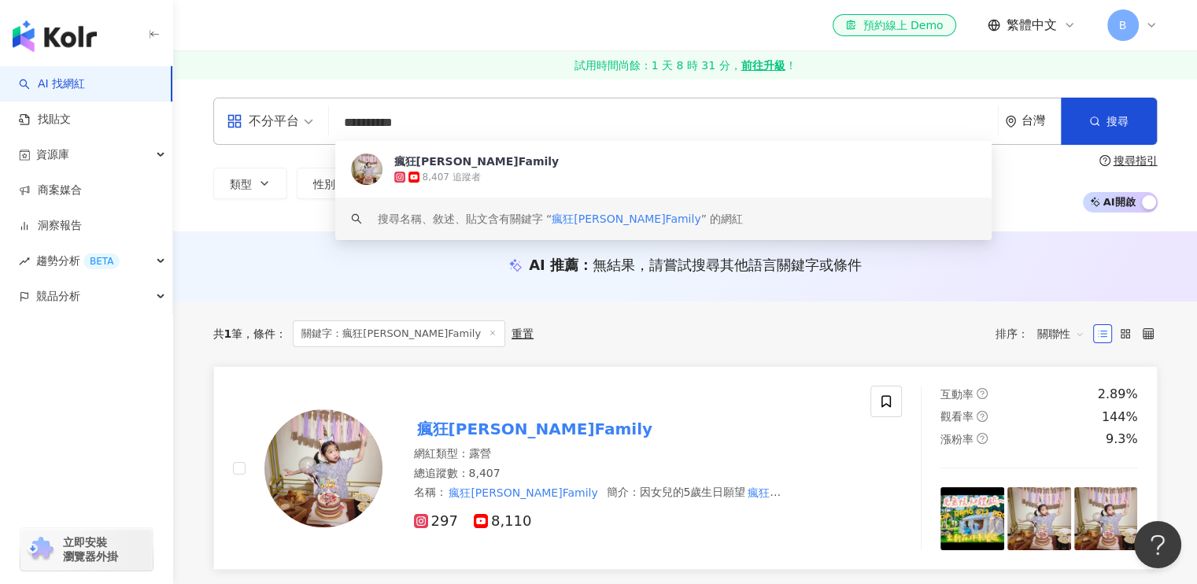
type input "**********"
click at [510, 423] on mark "瘋狂娜娜Family" at bounding box center [535, 428] width 242 height 25
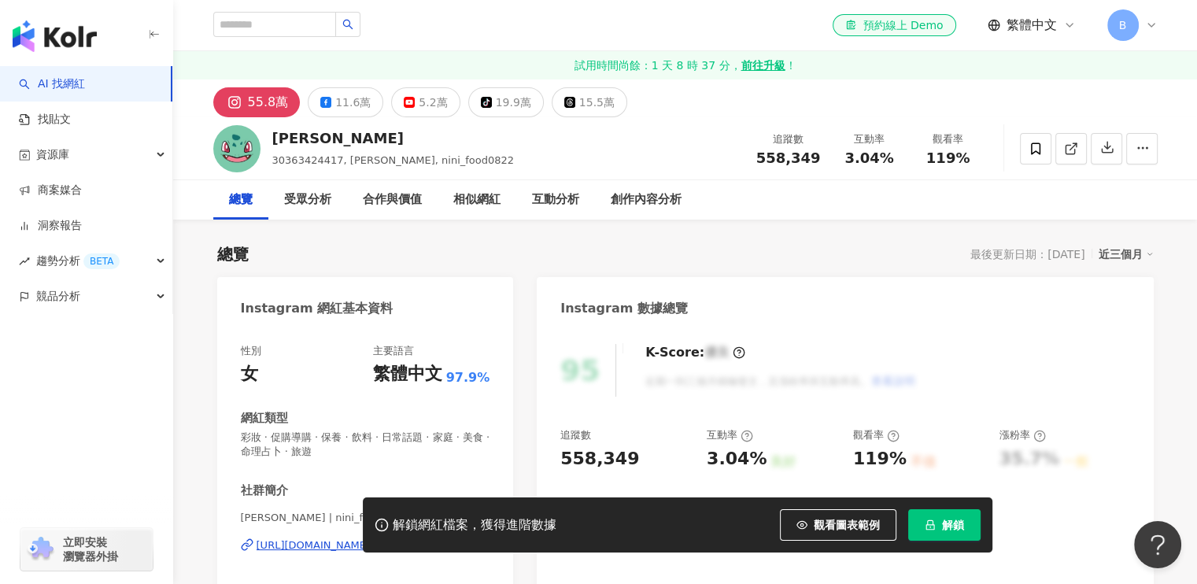
scroll to position [157, 0]
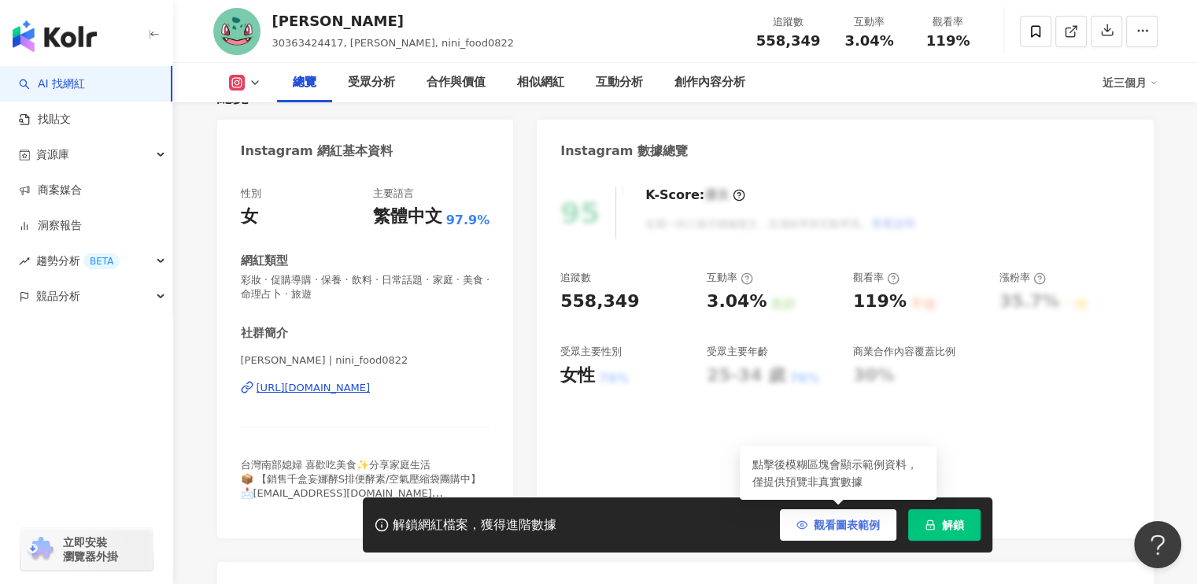
click at [873, 519] on span "觀看圖表範例" at bounding box center [847, 525] width 66 height 13
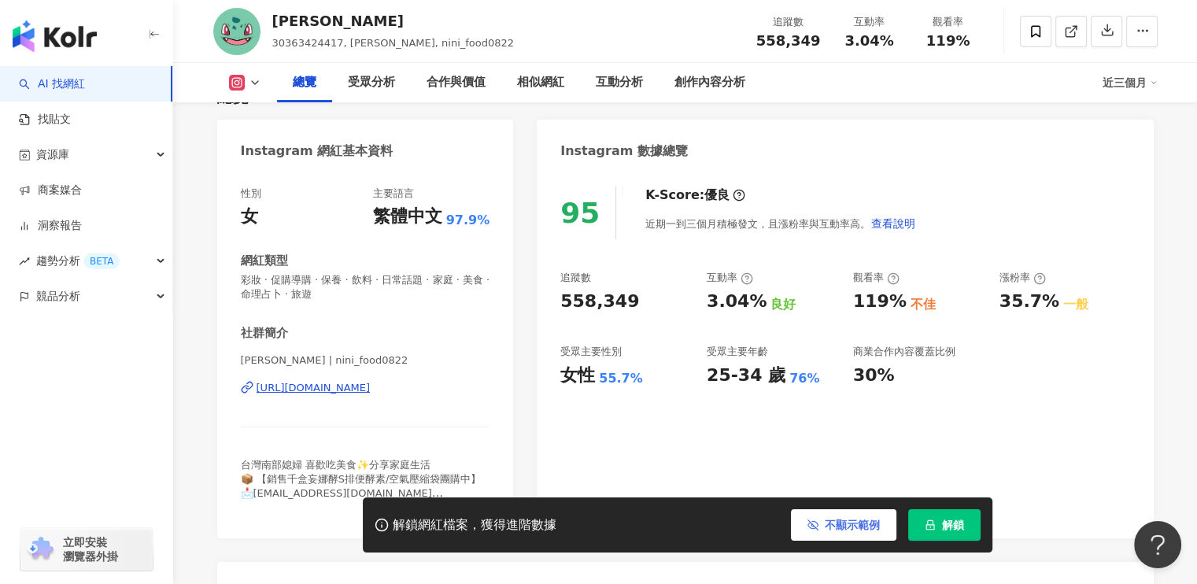
click at [859, 510] on button "不顯示範例" at bounding box center [843, 524] width 105 height 31
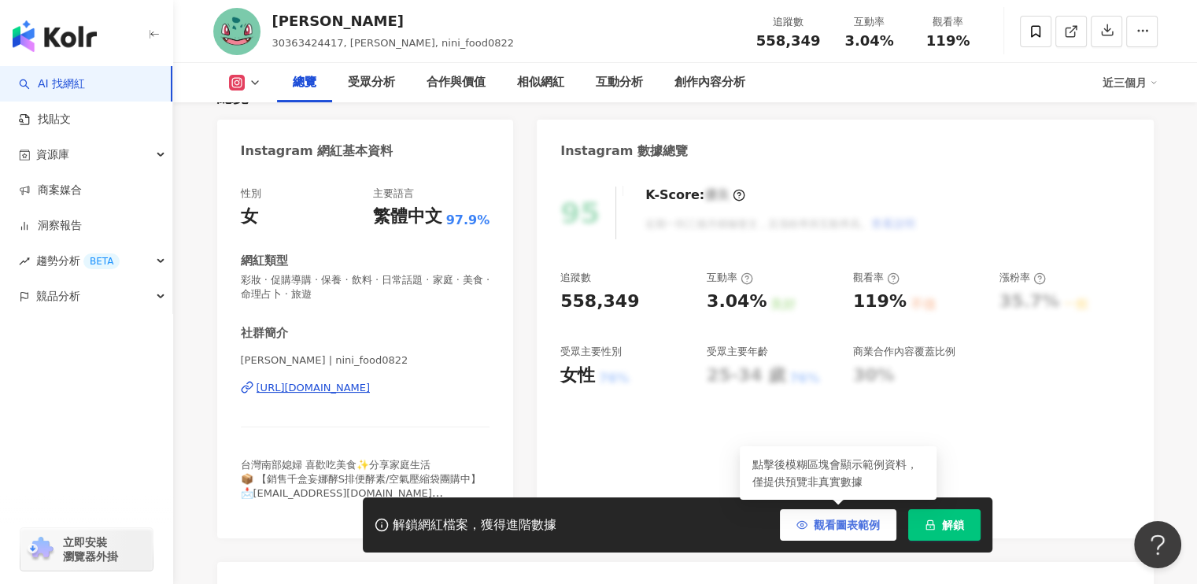
click at [859, 510] on button "觀看圖表範例" at bounding box center [838, 524] width 116 height 31
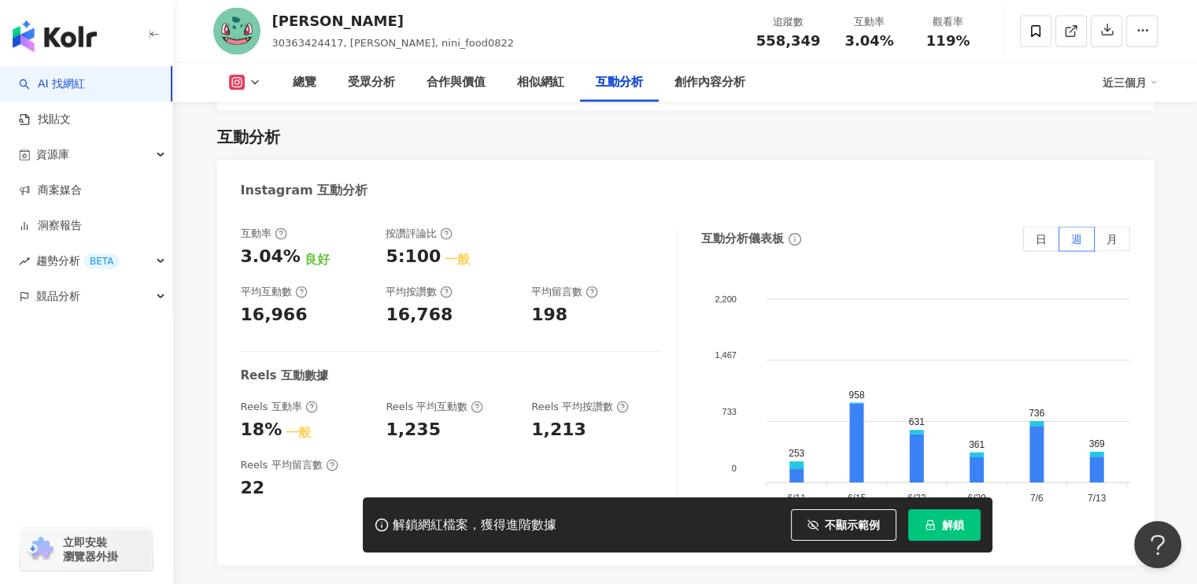
scroll to position [3148, 0]
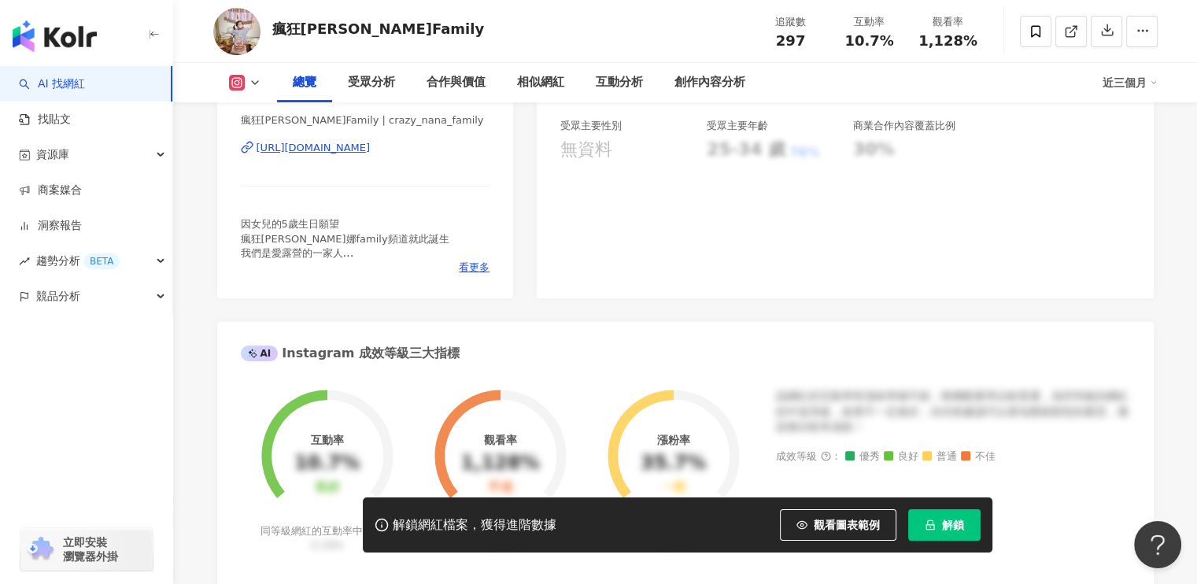
scroll to position [393, 0]
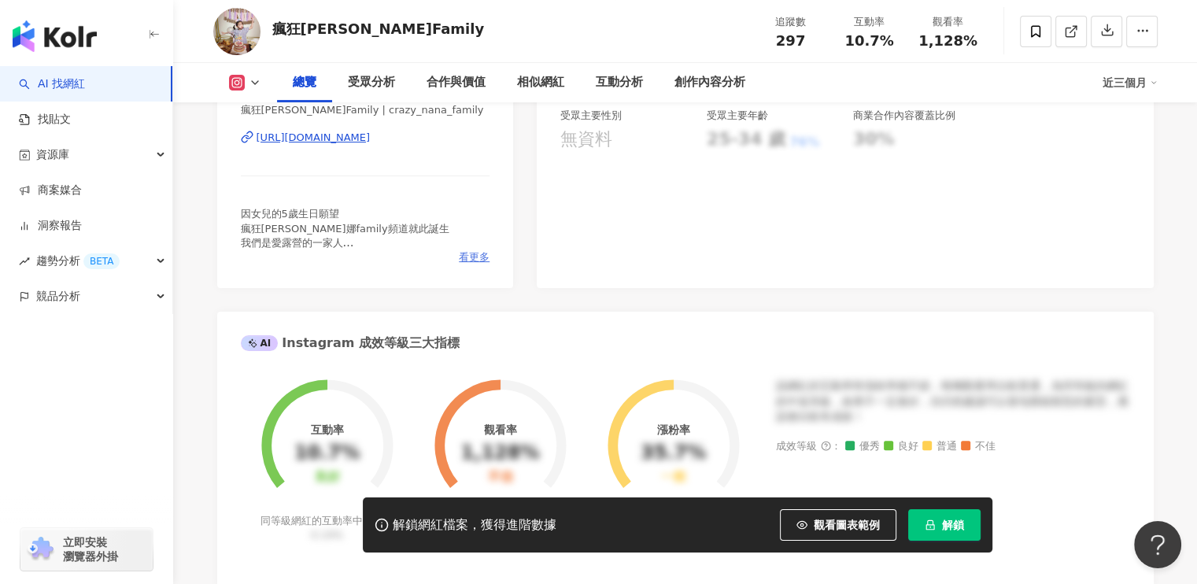
click at [469, 252] on span "看更多" at bounding box center [474, 257] width 31 height 14
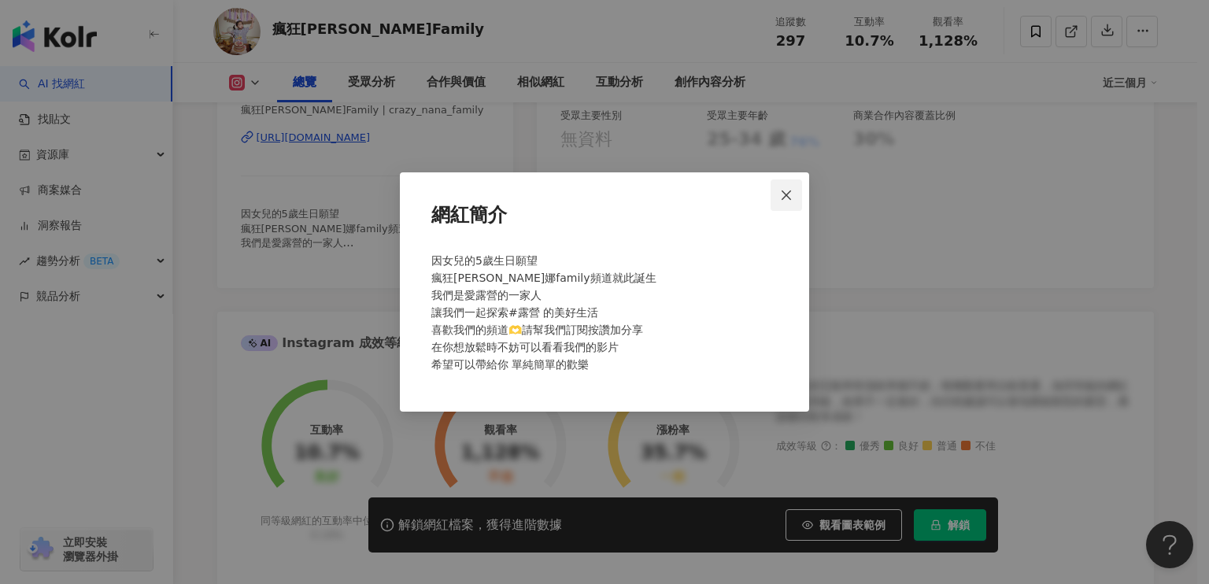
click at [792, 190] on icon "close" at bounding box center [786, 195] width 13 height 13
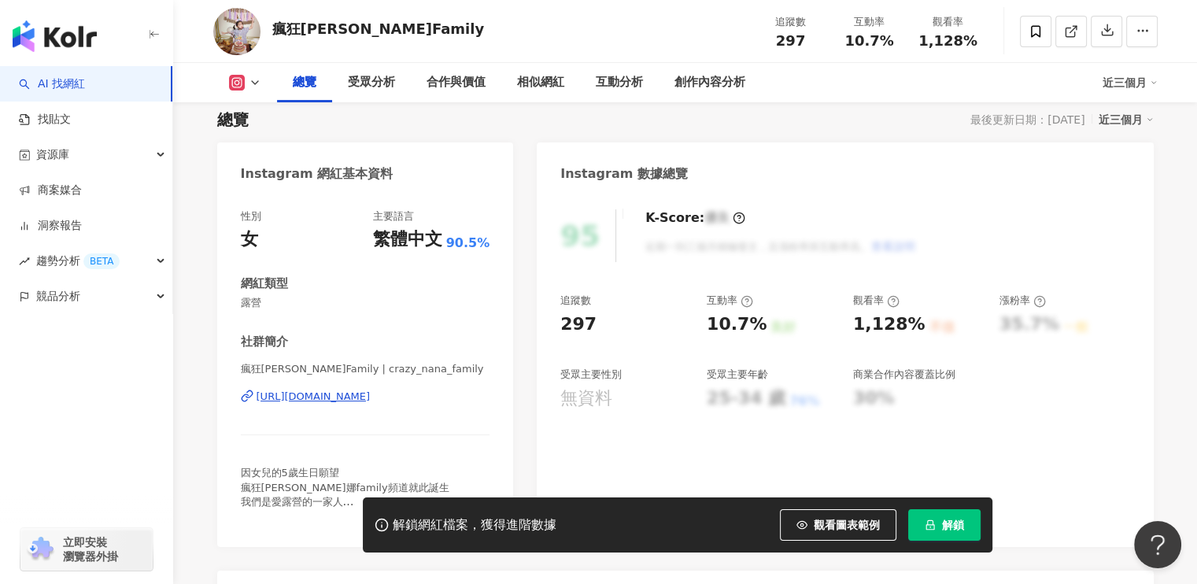
scroll to position [0, 0]
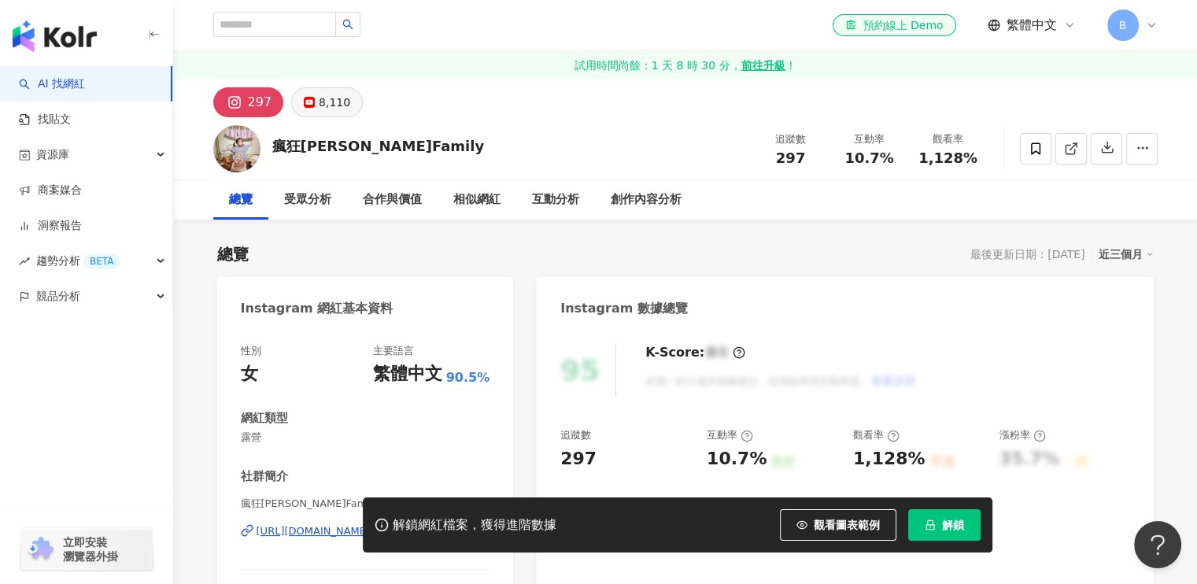
click at [323, 92] on div "8,110" at bounding box center [334, 102] width 31 height 22
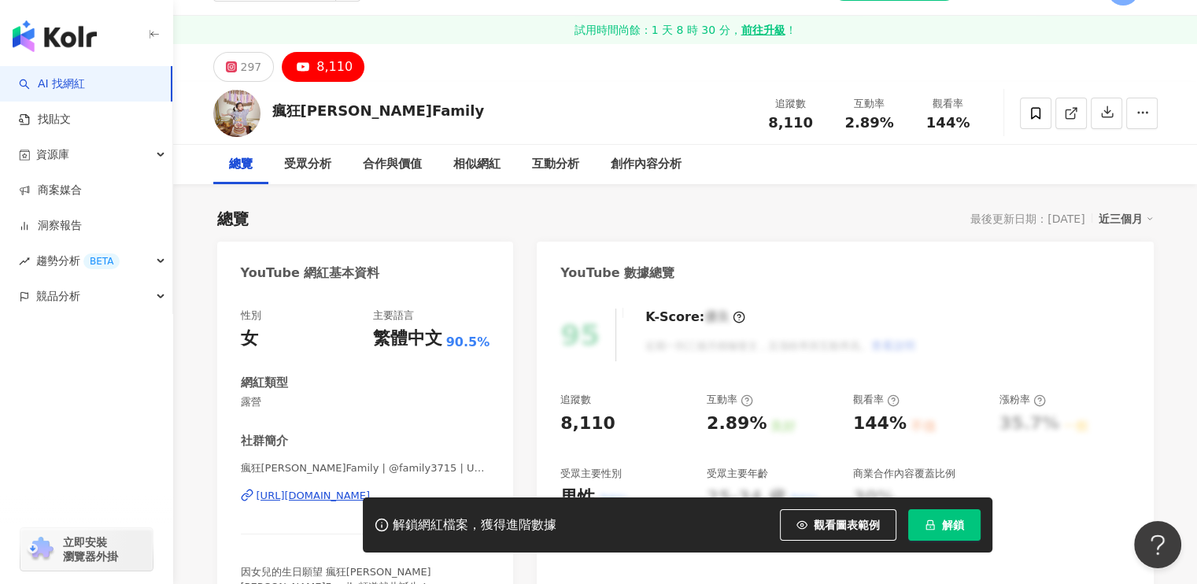
scroll to position [157, 0]
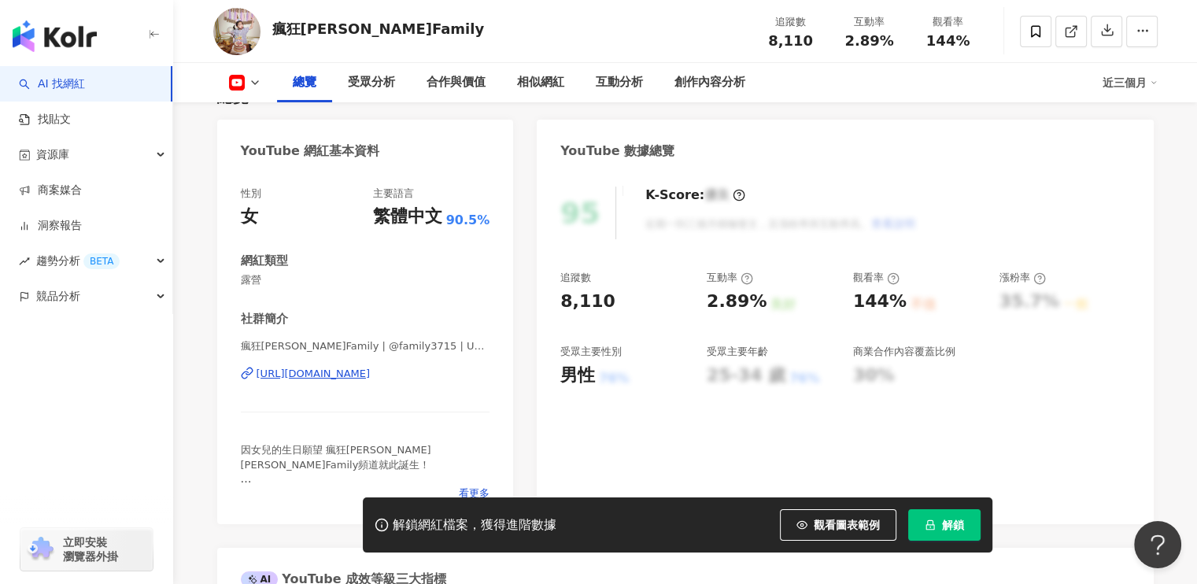
click at [379, 526] on icon at bounding box center [382, 525] width 14 height 14
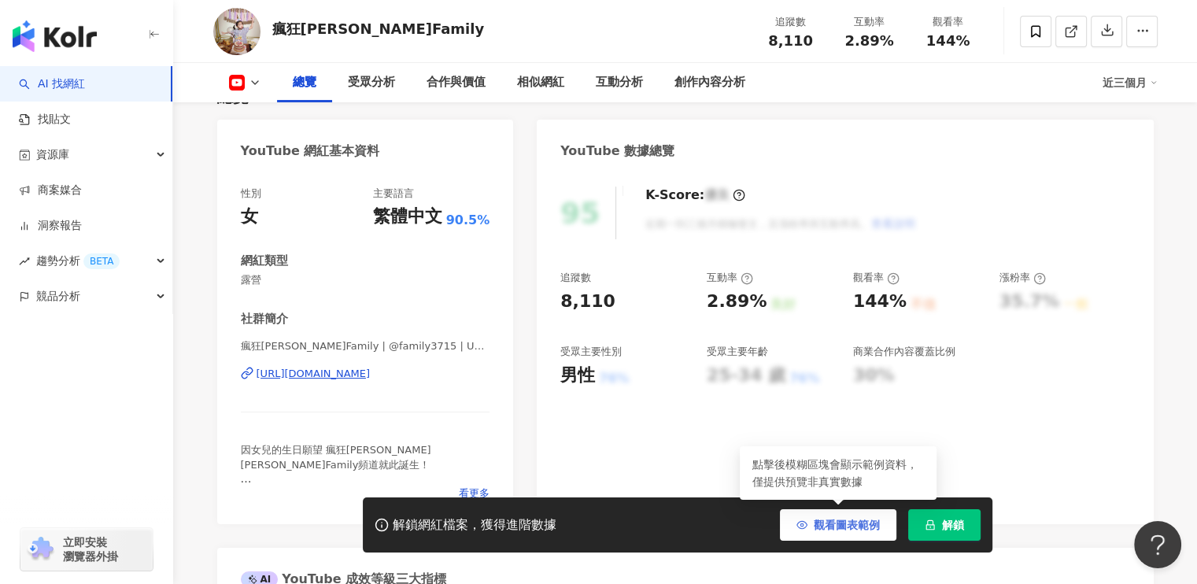
click at [843, 525] on span "觀看圖表範例" at bounding box center [847, 525] width 66 height 13
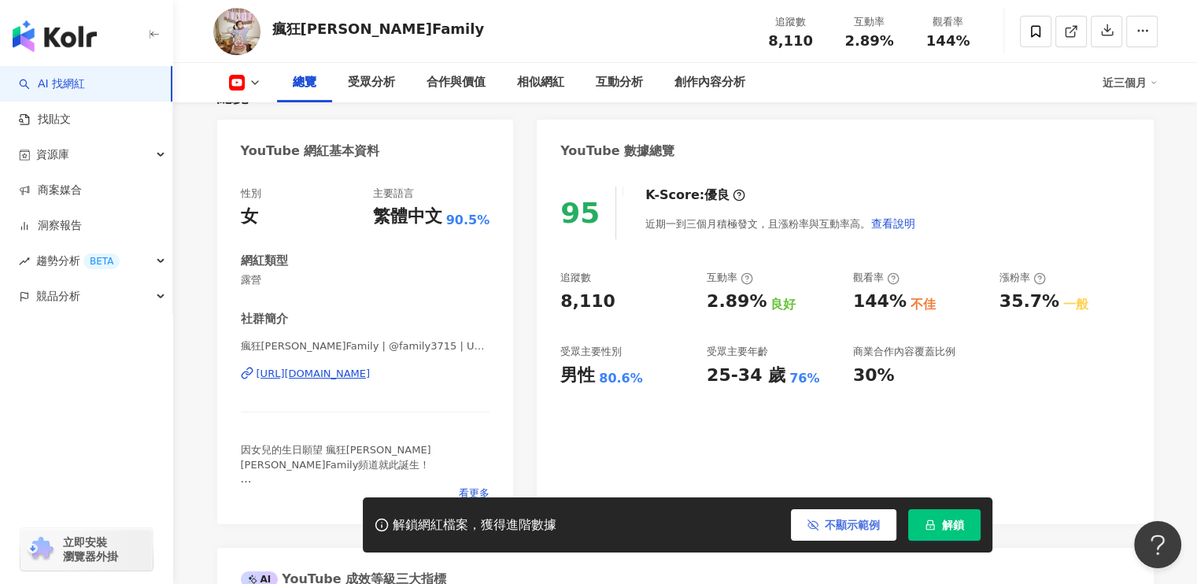
click at [843, 525] on span "不顯示範例" at bounding box center [852, 525] width 55 height 13
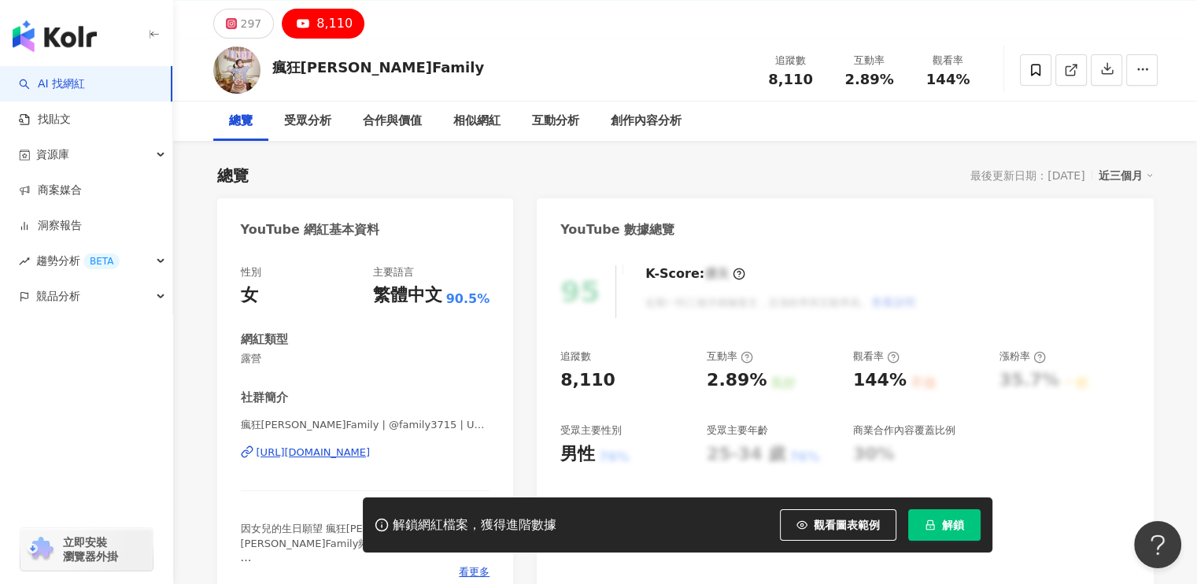
scroll to position [0, 0]
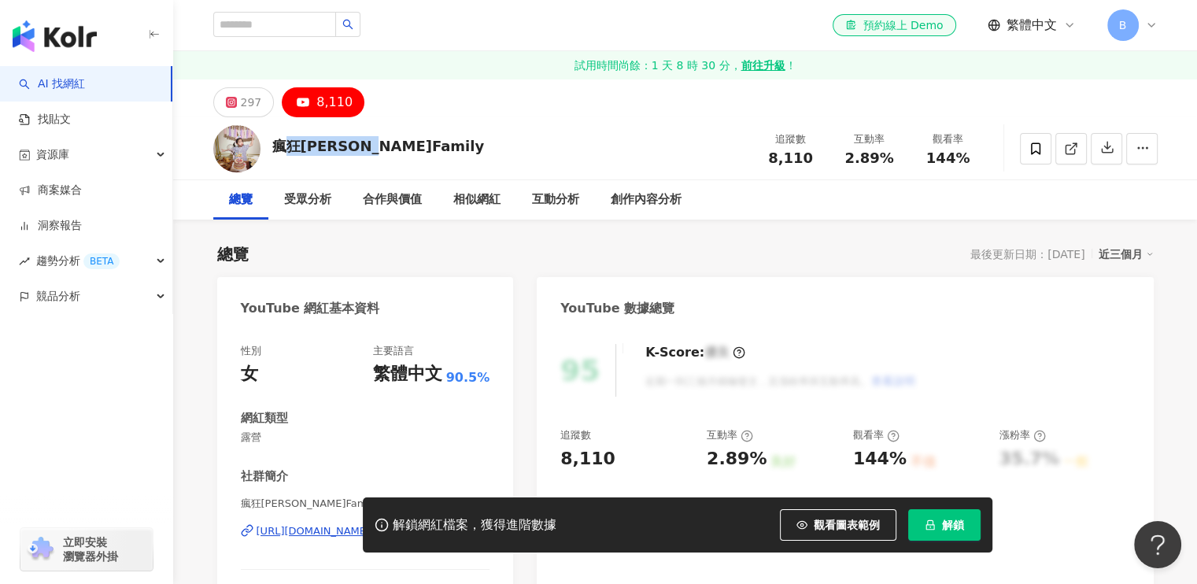
drag, startPoint x: 279, startPoint y: 144, endPoint x: 428, endPoint y: 177, distance: 152.4
click at [434, 178] on div "瘋狂娜娜Family 追蹤數 8,110 互動率 2.89% 觀看率 144%" at bounding box center [685, 148] width 1007 height 62
click at [426, 176] on div "瘋狂娜娜Family 追蹤數 8,110 互動率 2.89% 觀看率 144%" at bounding box center [685, 148] width 1007 height 62
drag, startPoint x: 273, startPoint y: 141, endPoint x: 388, endPoint y: 148, distance: 115.1
click at [388, 148] on div "瘋狂娜娜Family 追蹤數 8,110 互動率 2.89% 觀看率 144%" at bounding box center [685, 148] width 1007 height 62
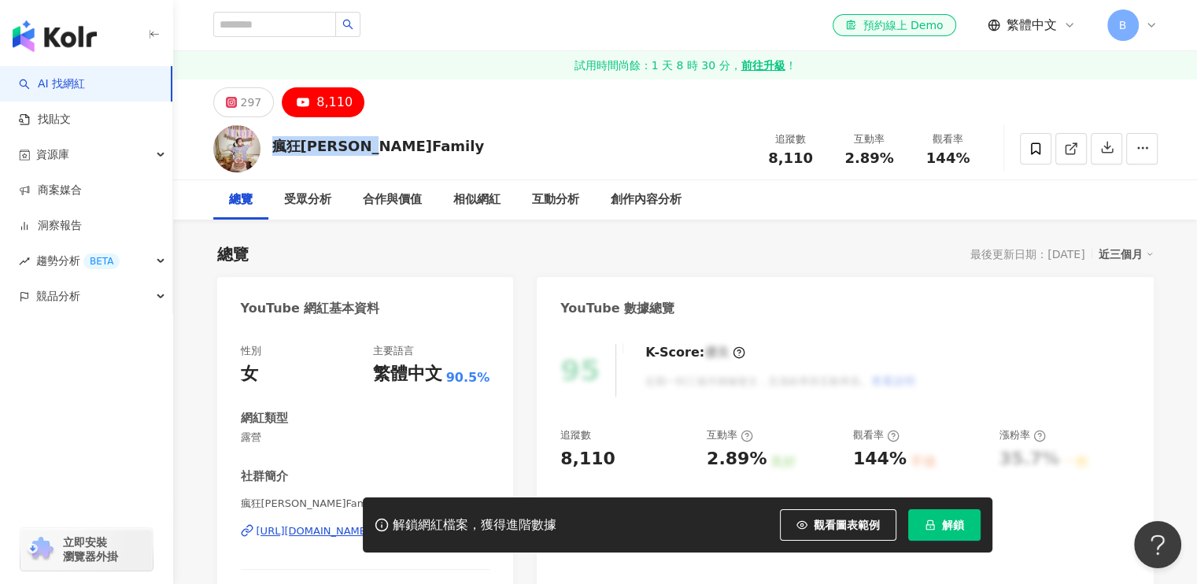
copy div "瘋狂[PERSON_NAME]Family"
click at [544, 152] on div "瘋狂娜娜Family 追蹤數 8,110 互動率 2.89% 觀看率 144%" at bounding box center [685, 148] width 1007 height 62
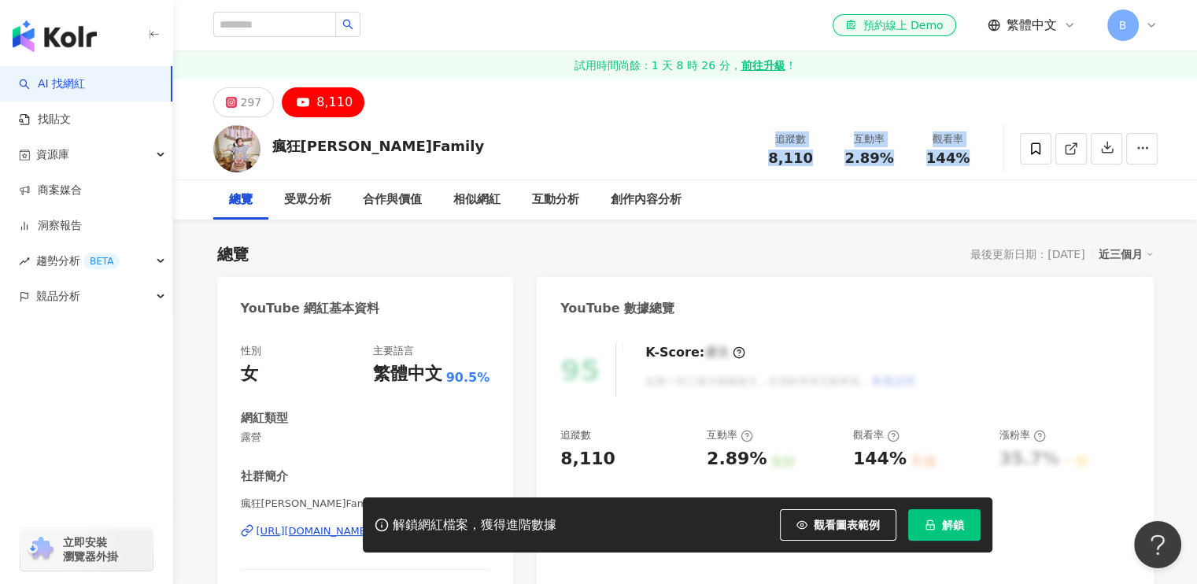
drag, startPoint x: 763, startPoint y: 132, endPoint x: 983, endPoint y: 152, distance: 221.2
click at [983, 152] on div "追蹤數 8,110 互動率 2.89% 觀看率 144%" at bounding box center [870, 148] width 236 height 46
copy div "追蹤數 8,110 互動率 2.89% 觀看率 144%"
click at [307, 32] on input "search" at bounding box center [274, 24] width 123 height 25
paste input "**********"
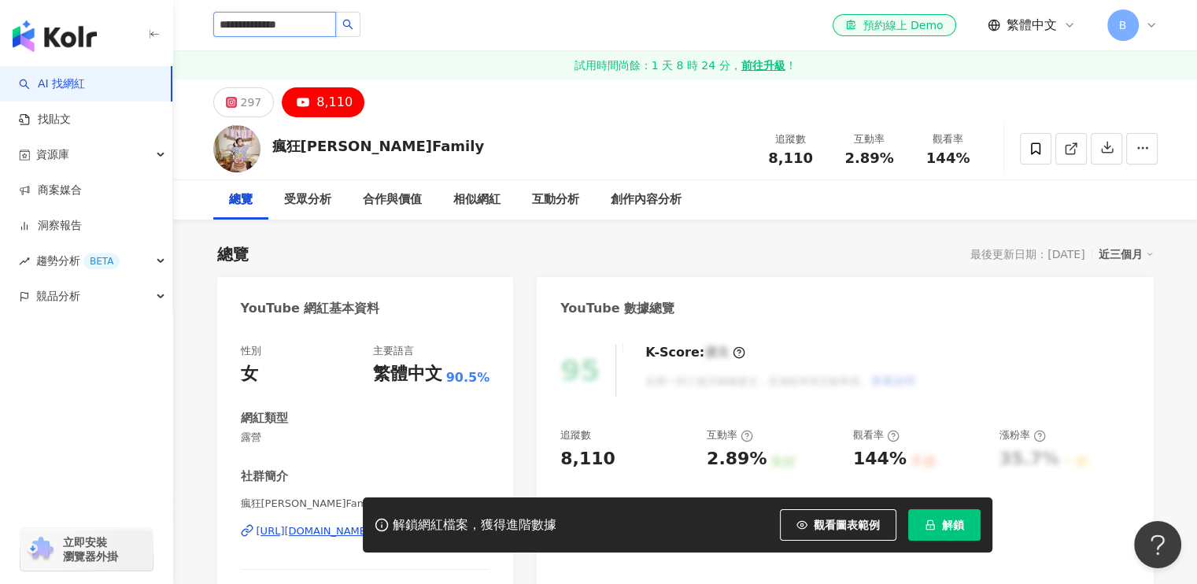
type input "**********"
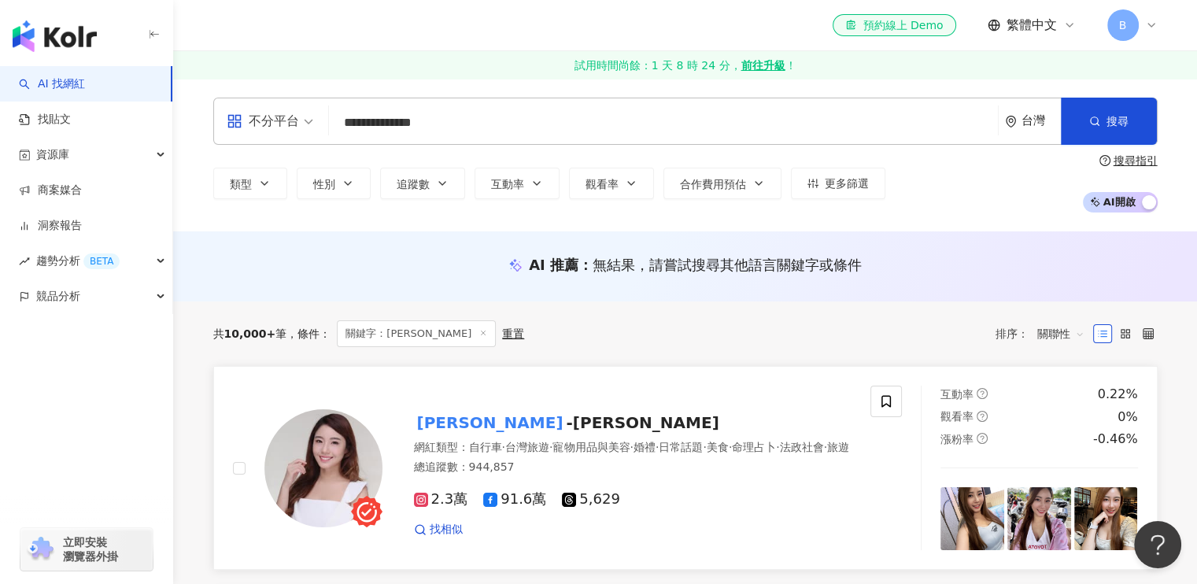
click at [465, 419] on mark "[PERSON_NAME]" at bounding box center [490, 422] width 153 height 25
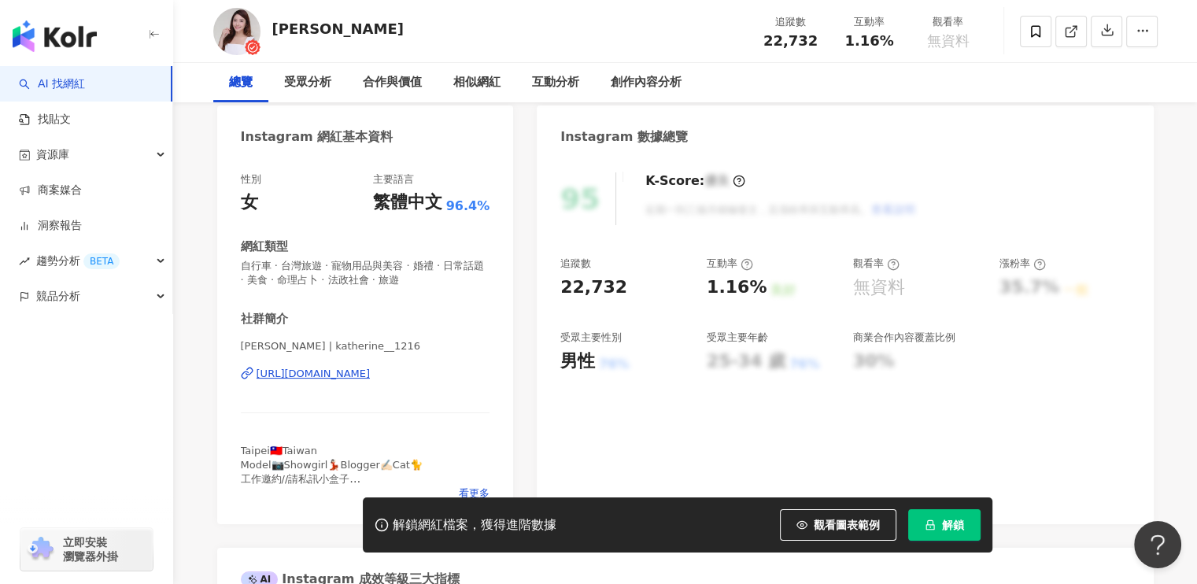
scroll to position [79, 0]
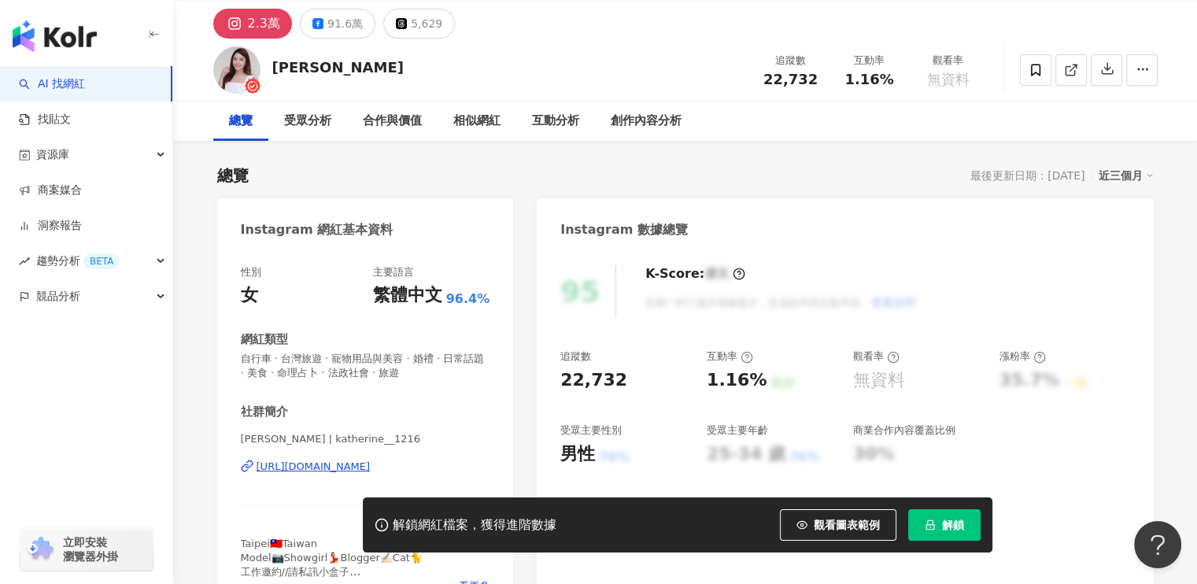
click at [371, 462] on div "[URL][DOMAIN_NAME]" at bounding box center [314, 467] width 114 height 14
click at [349, 23] on div "91.6萬" at bounding box center [344, 24] width 35 height 22
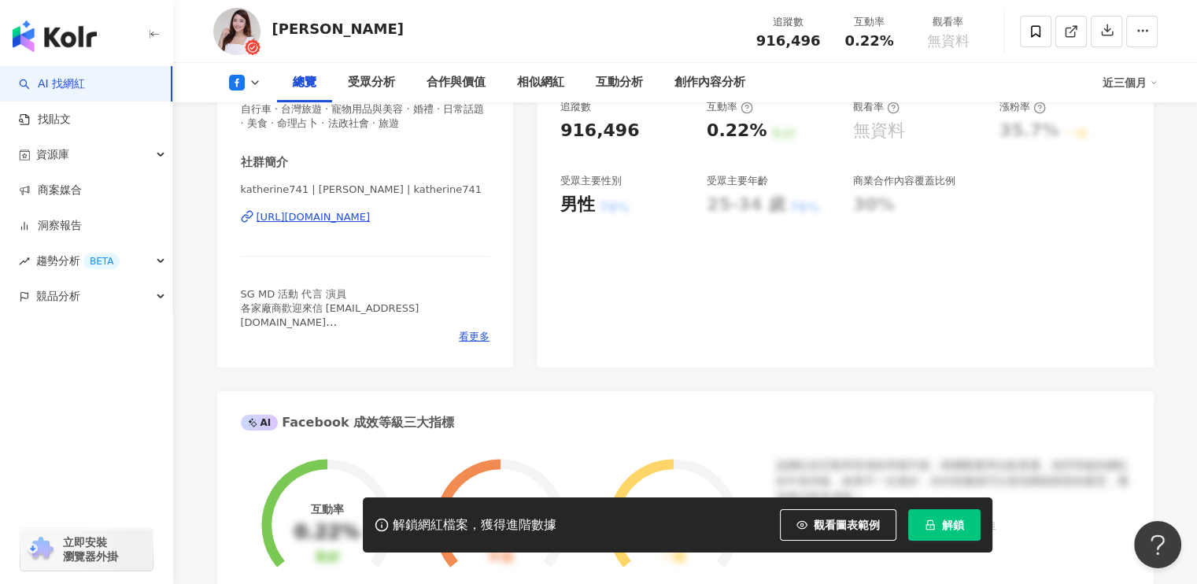
scroll to position [236, 0]
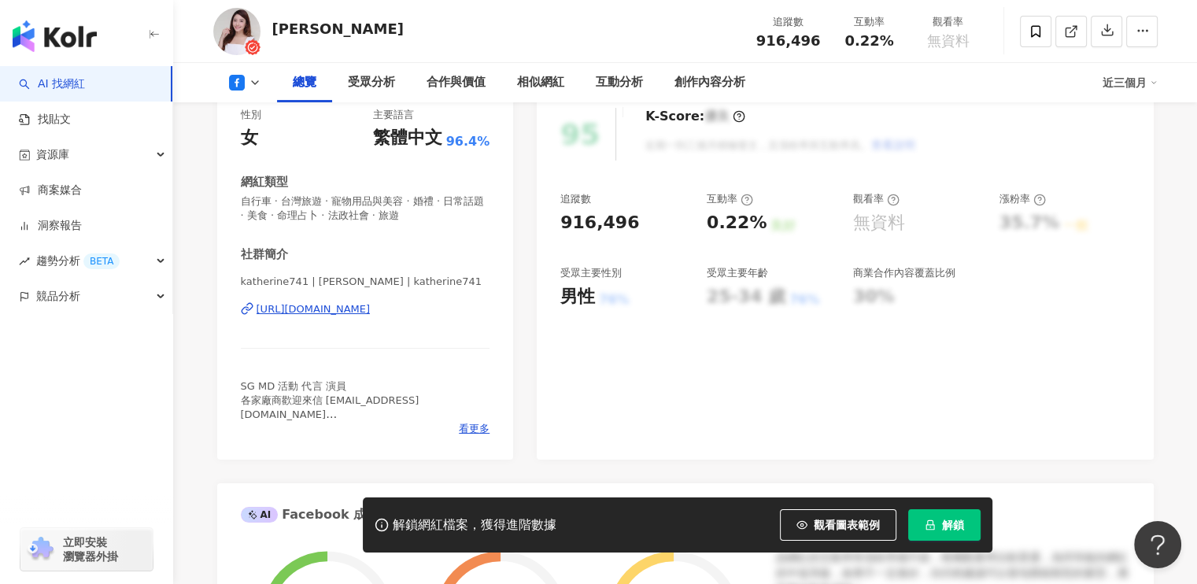
click at [627, 43] on div "[PERSON_NAME] 追蹤數 916,496 互動率 0.22% 觀看率 無資料" at bounding box center [685, 31] width 1007 height 62
click at [756, 355] on div "95 K-Score : 優良 近期一到三個月積極發文，且漲粉率與互動率高。 查看說明 追蹤數 916,496 互動率 0.22% 良好 觀看率 無資料 漲粉…" at bounding box center [845, 275] width 616 height 367
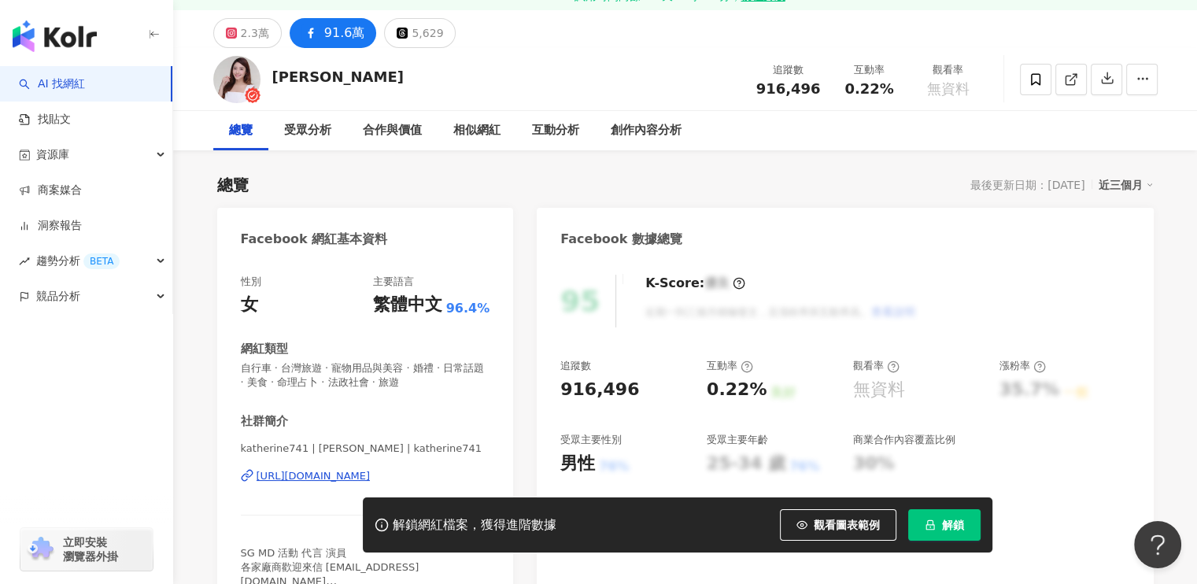
scroll to position [0, 0]
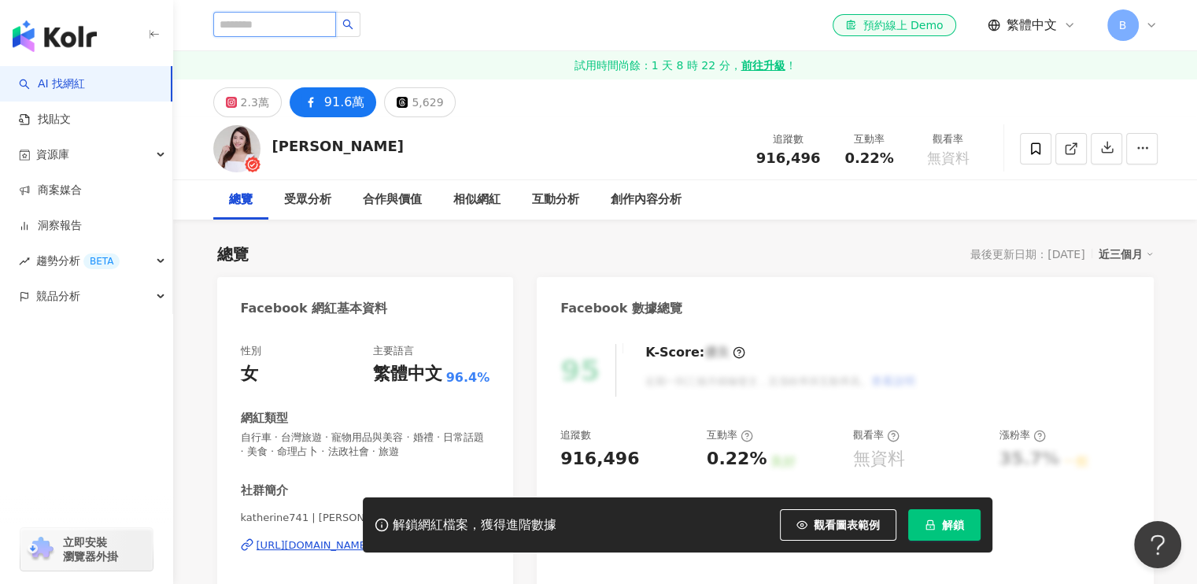
click at [327, 28] on input "search" at bounding box center [274, 24] width 123 height 25
click at [312, 19] on input "search" at bounding box center [274, 24] width 123 height 25
paste input "**********"
type input "**********"
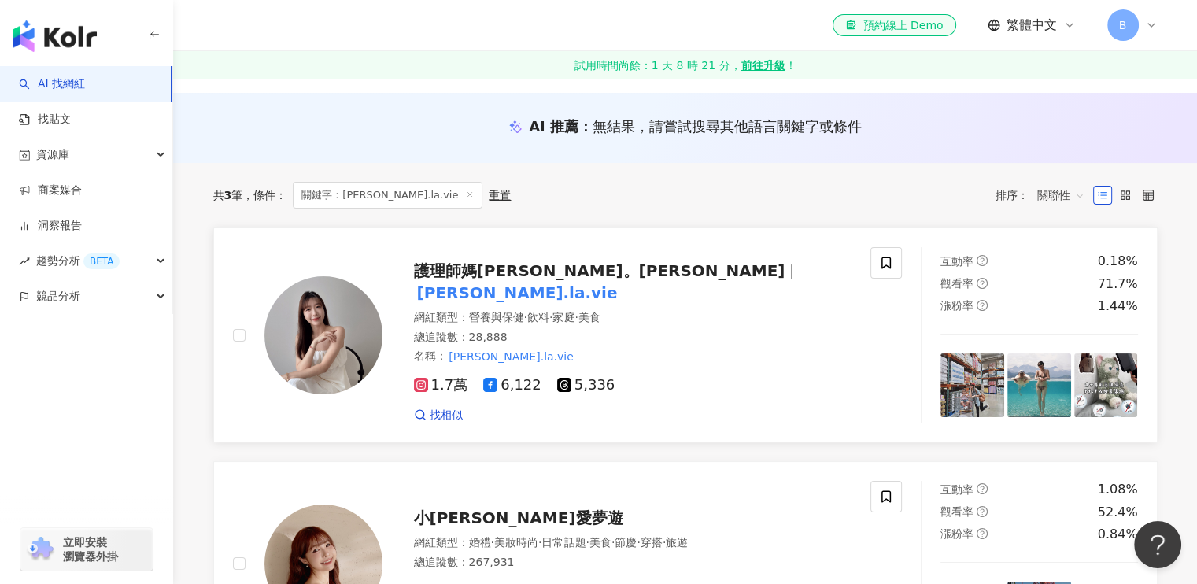
scroll to position [157, 0]
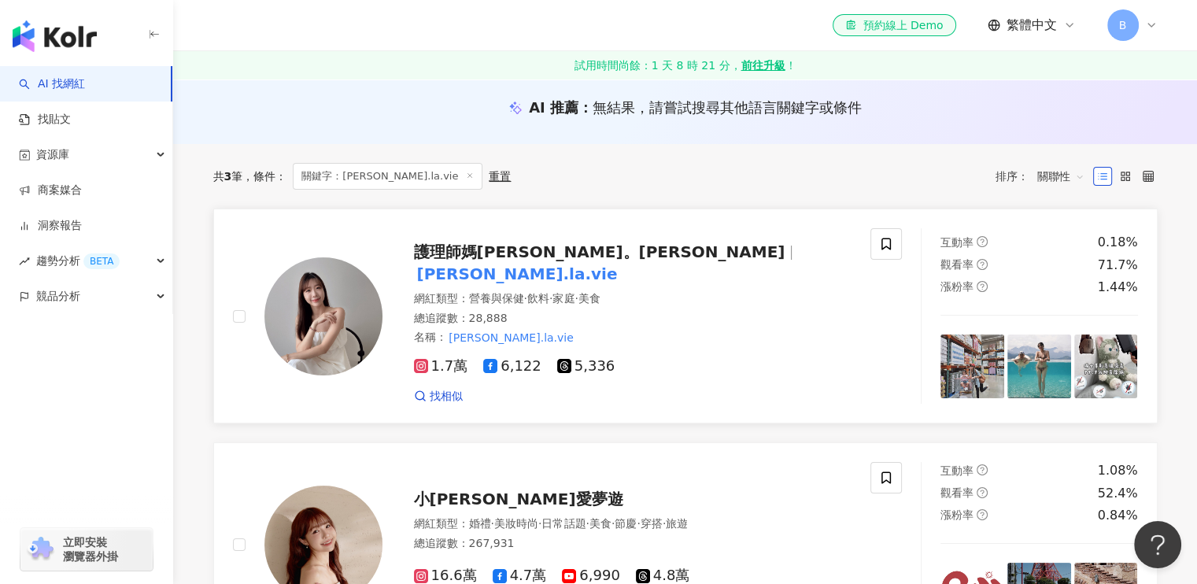
click at [615, 261] on mark "katherine.la.vie" at bounding box center [517, 273] width 207 height 25
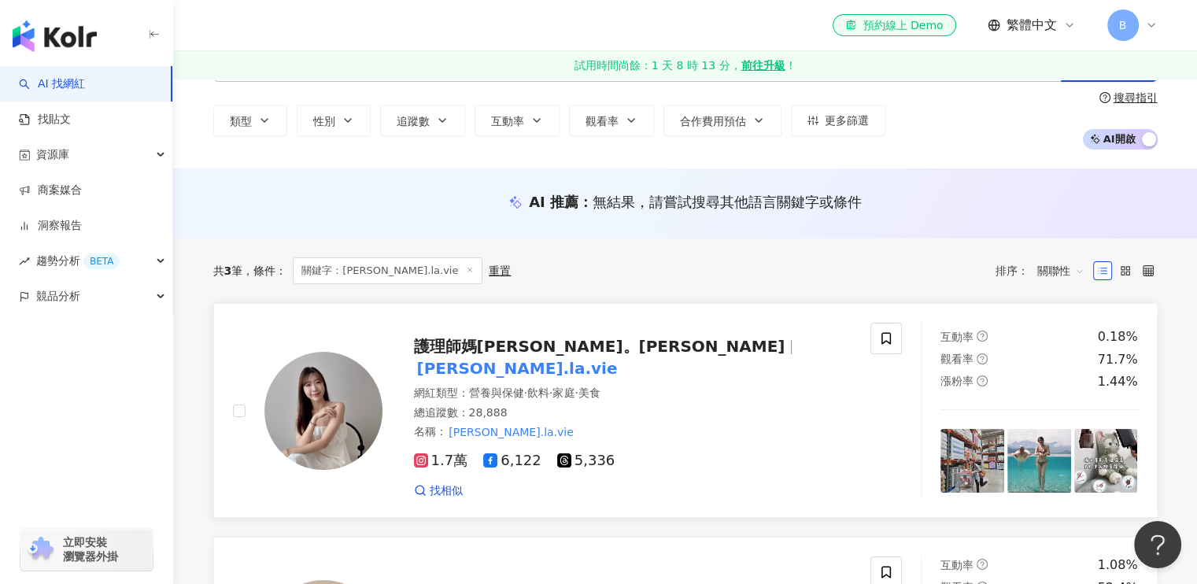
scroll to position [0, 0]
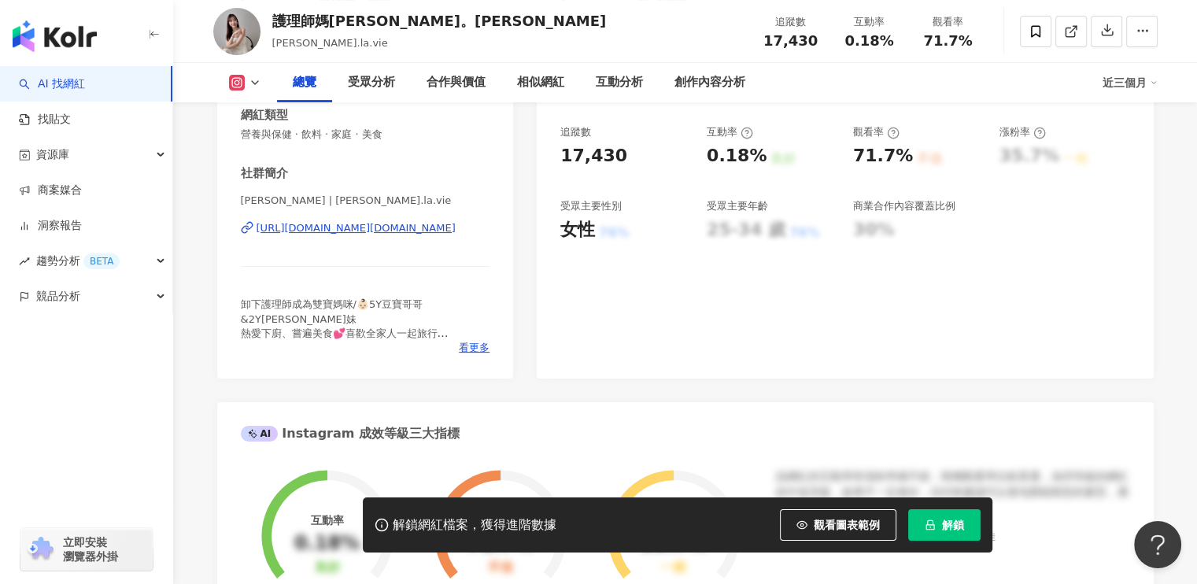
scroll to position [236, 0]
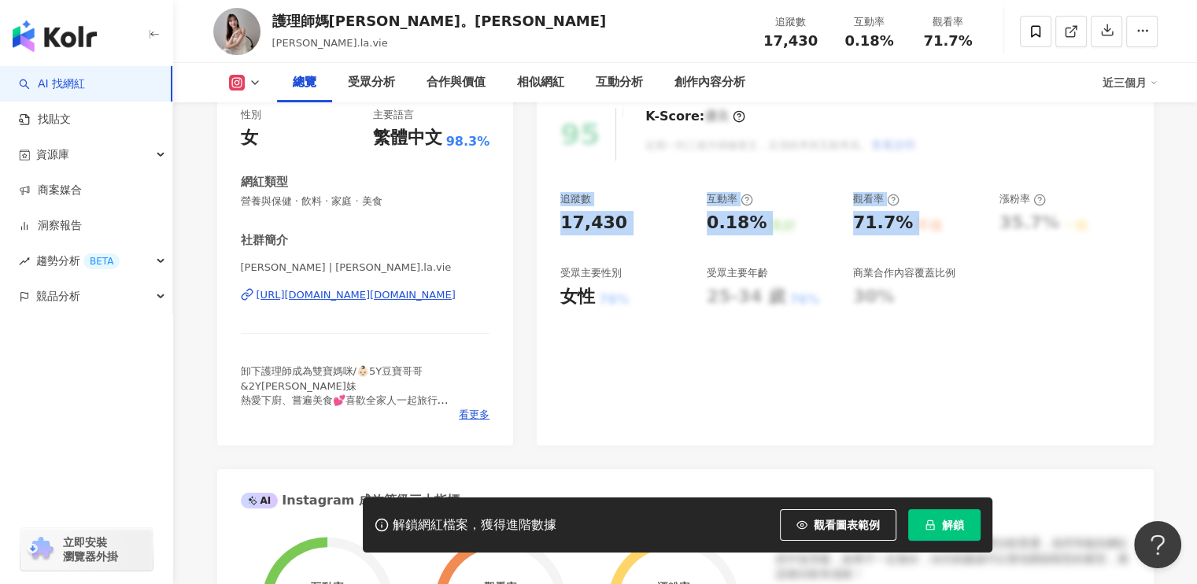
drag, startPoint x: 549, startPoint y: 182, endPoint x: 918, endPoint y: 216, distance: 370.7
click at [918, 216] on div "95 K-Score : 優良 近期一到三個月積極發文，且漲粉率與互動率高。 查看說明 追蹤數 17,430 互動率 0.18% 良好 觀看率 71.7% 不…" at bounding box center [845, 268] width 616 height 353
copy div "追蹤數 17,430 互動率 0.18% 良好 觀看率 71.7% 不佳"
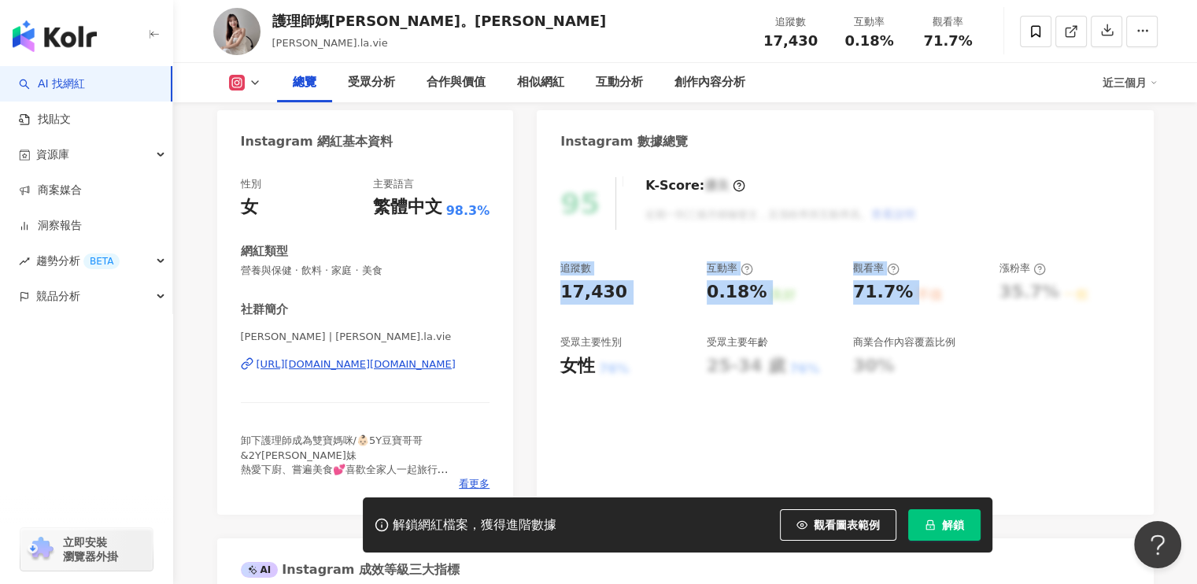
scroll to position [157, 0]
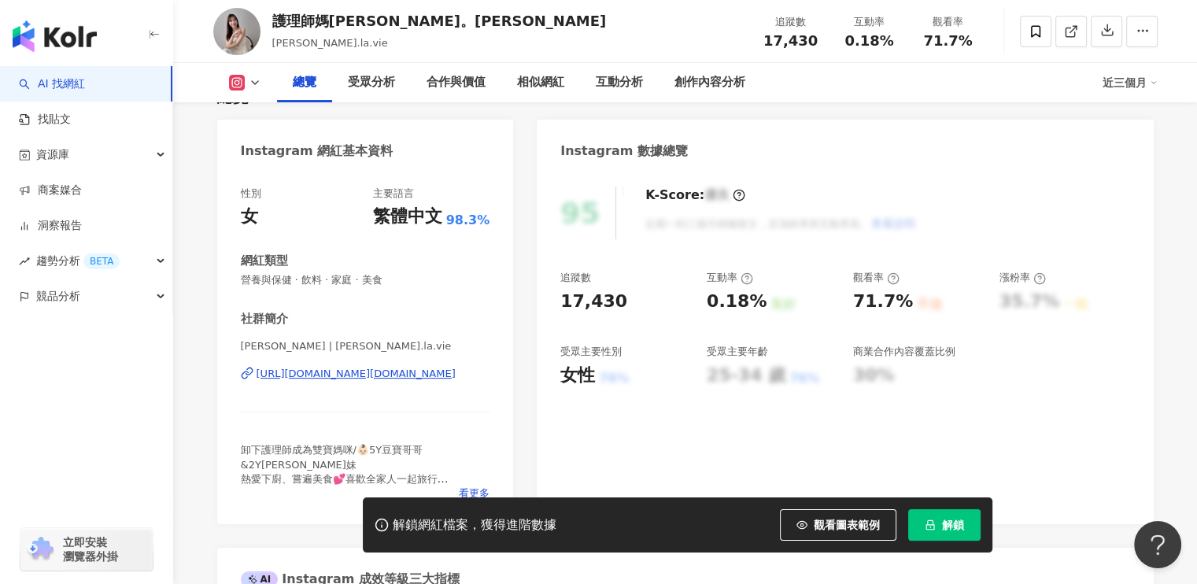
click at [800, 180] on div "95 K-Score : 優良 近期一到三個月積極發文，且漲粉率與互動率高。 查看說明 追蹤數 17,430 互動率 0.18% 良好 觀看率 71.7% 不…" at bounding box center [845, 347] width 616 height 353
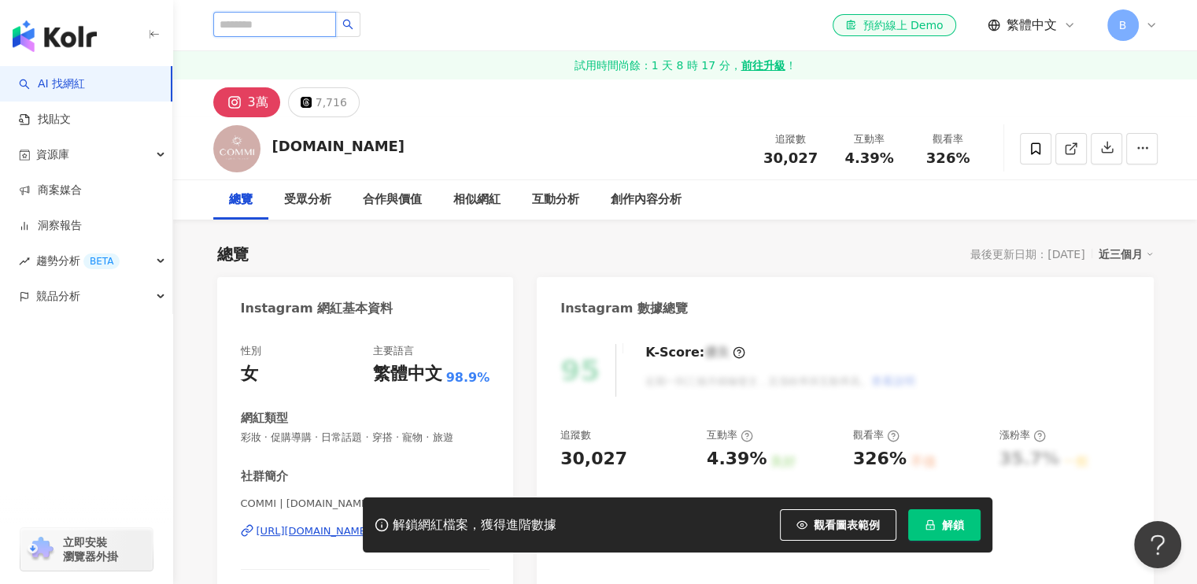
click at [336, 24] on input "search" at bounding box center [274, 24] width 123 height 25
paste input "****"
type input "****"
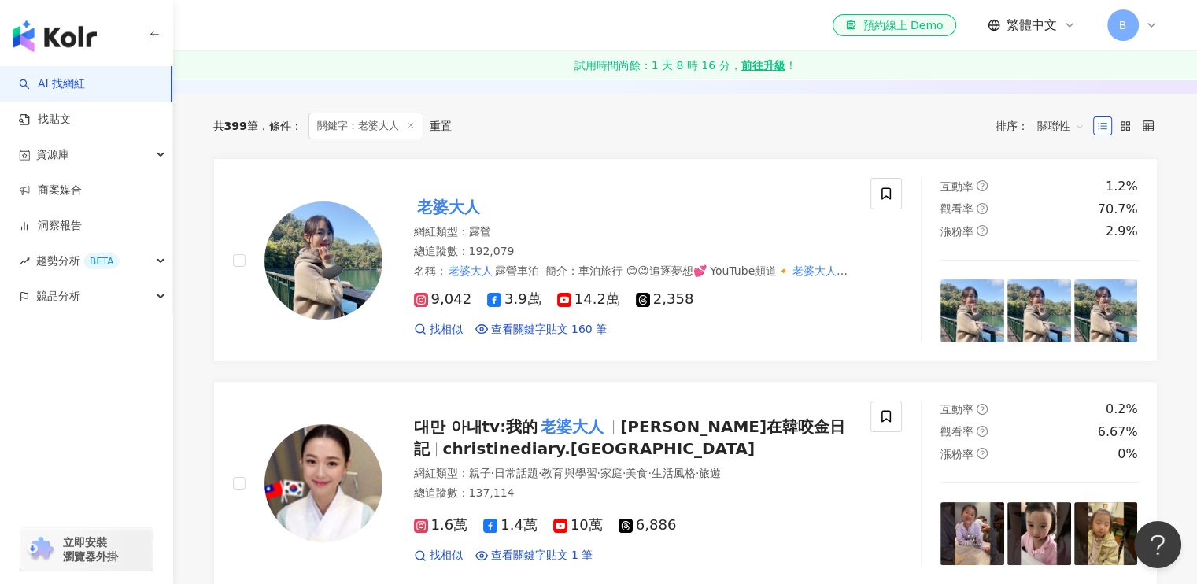
scroll to position [79, 0]
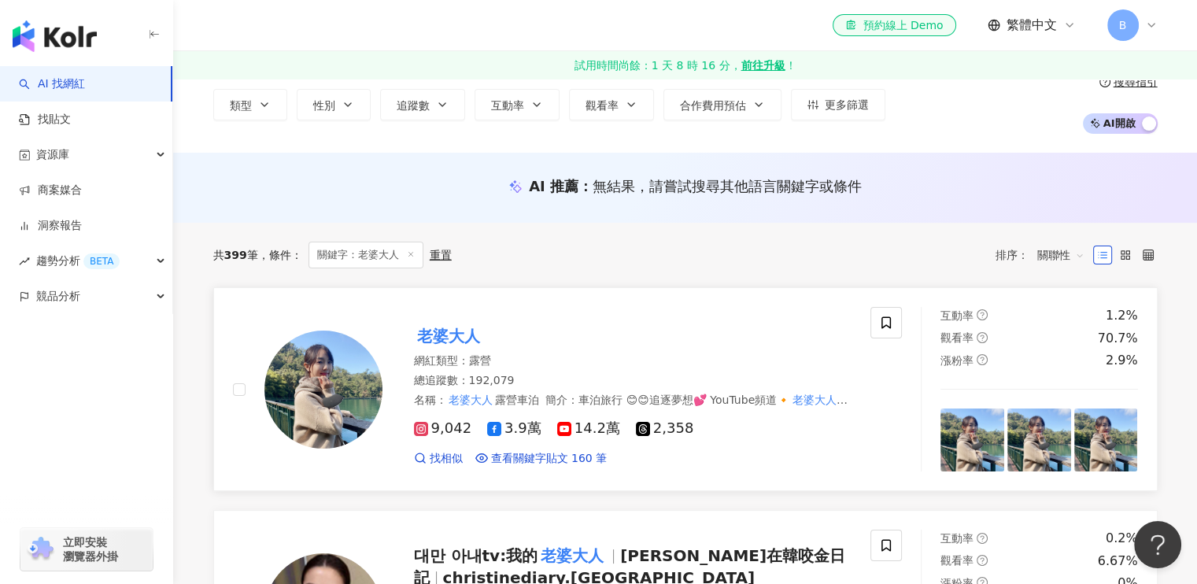
click at [440, 331] on mark "老婆大人" at bounding box center [448, 335] width 69 height 25
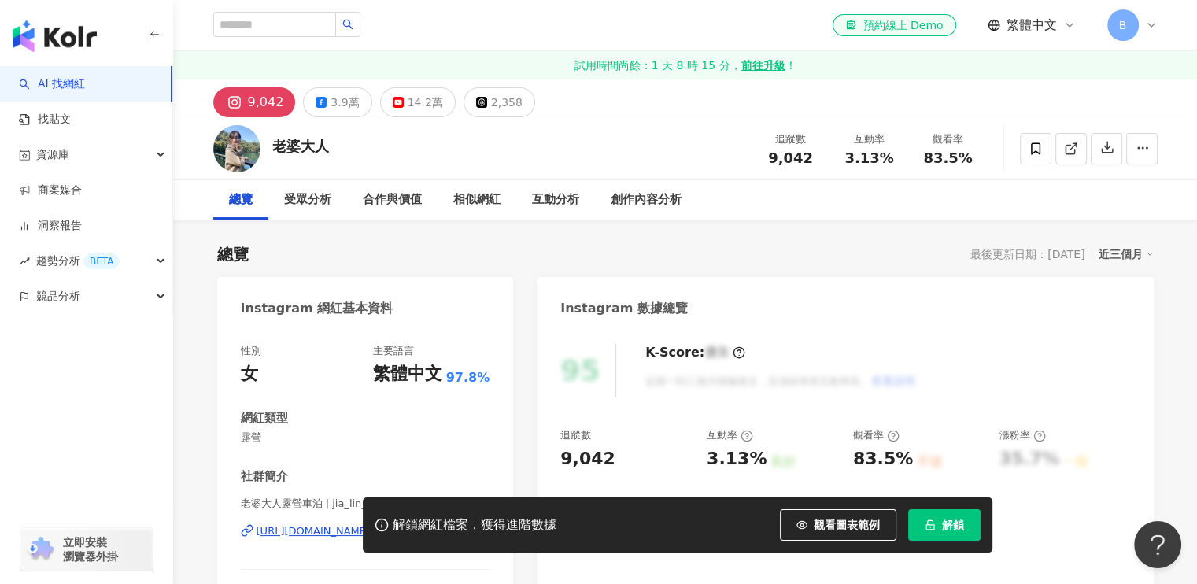
scroll to position [79, 0]
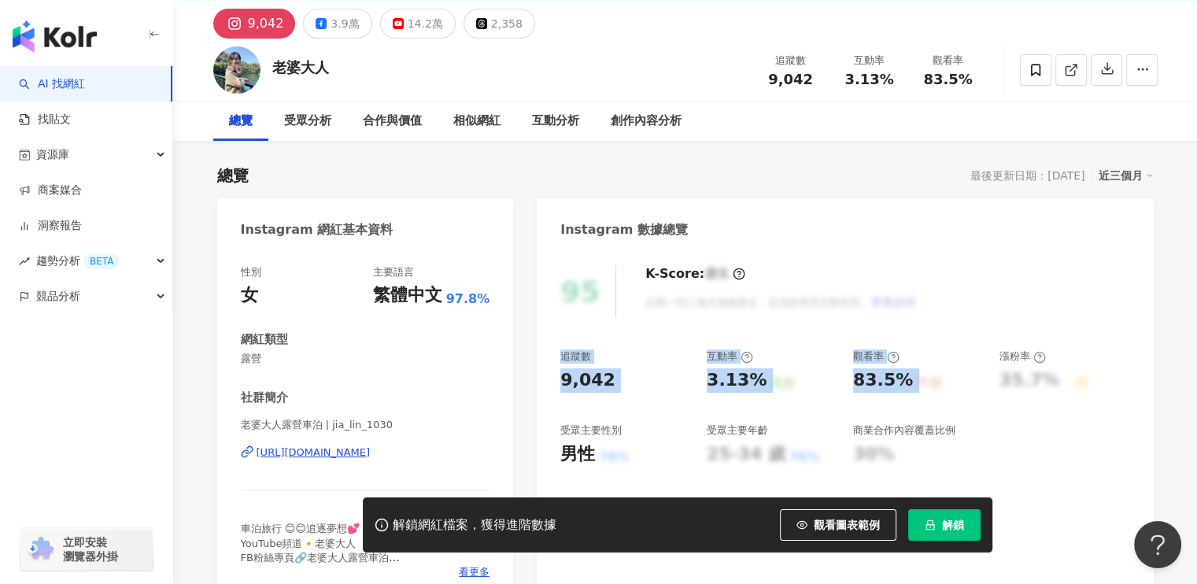
drag, startPoint x: 563, startPoint y: 352, endPoint x: 929, endPoint y: 378, distance: 366.1
click at [929, 378] on div "追蹤數 9,042 互動率 3.13% 良好 觀看率 83.5% 不佳 漲粉率 35.7% 一般 受眾主要性別 男性 76% 受眾主要年齡 25-34 歲 7…" at bounding box center [844, 407] width 569 height 116
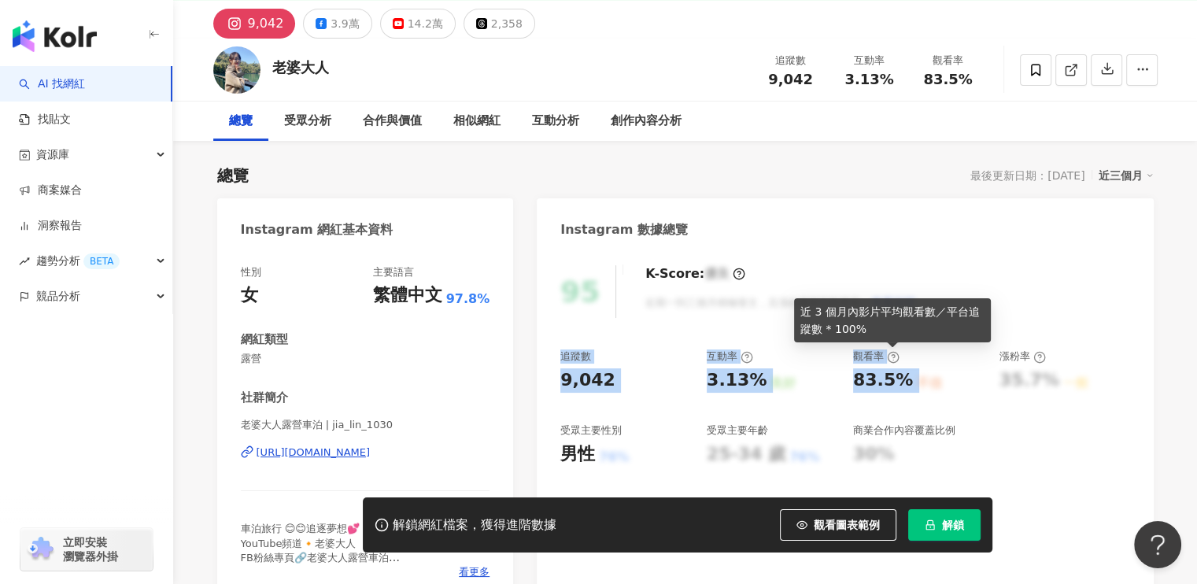
copy div "追蹤數 9,042 互動率 3.13% 良好 觀看率 83.5% 不佳"
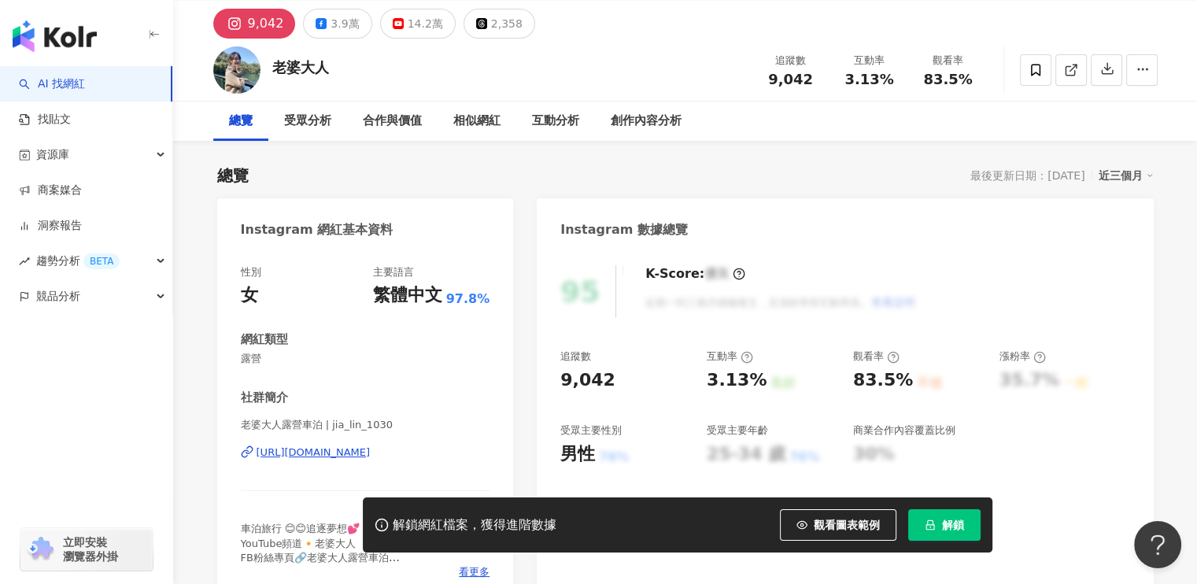
click at [872, 234] on div "Instagram 數據總覽" at bounding box center [845, 223] width 616 height 51
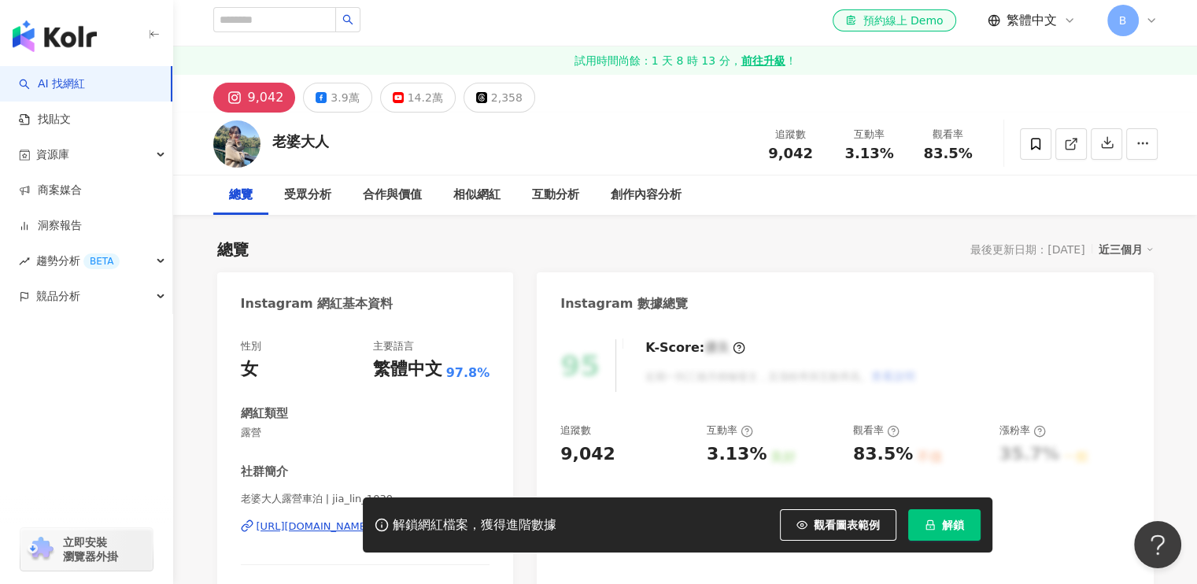
scroll to position [0, 0]
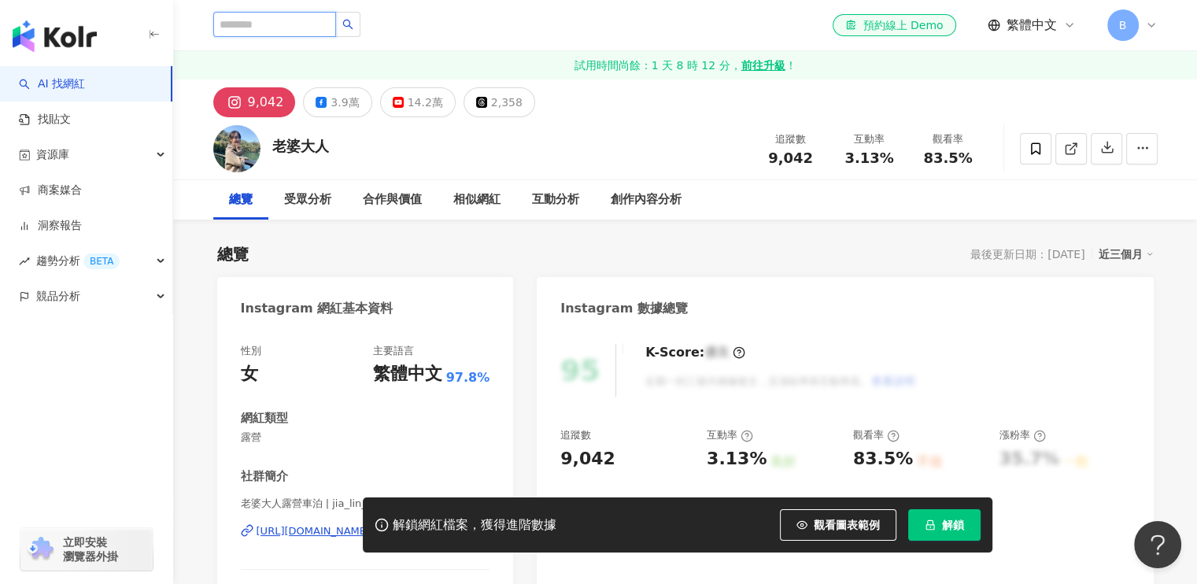
click at [333, 28] on input "search" at bounding box center [274, 24] width 123 height 25
paste input "****"
type input "****"
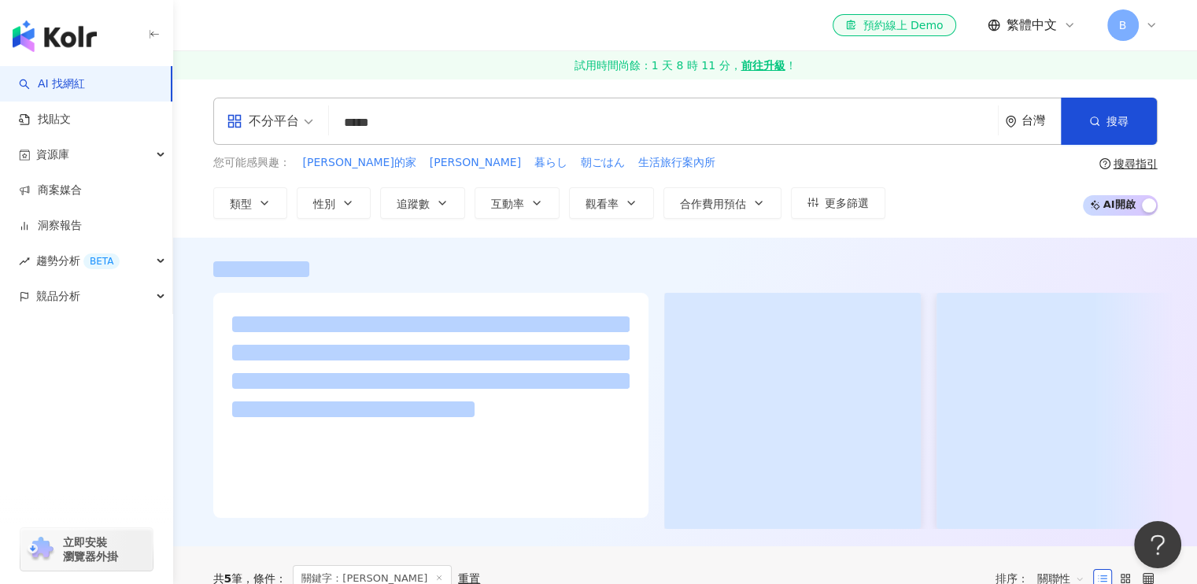
click at [509, 122] on input "****" at bounding box center [663, 123] width 656 height 30
click at [844, 131] on input "****" at bounding box center [663, 123] width 656 height 30
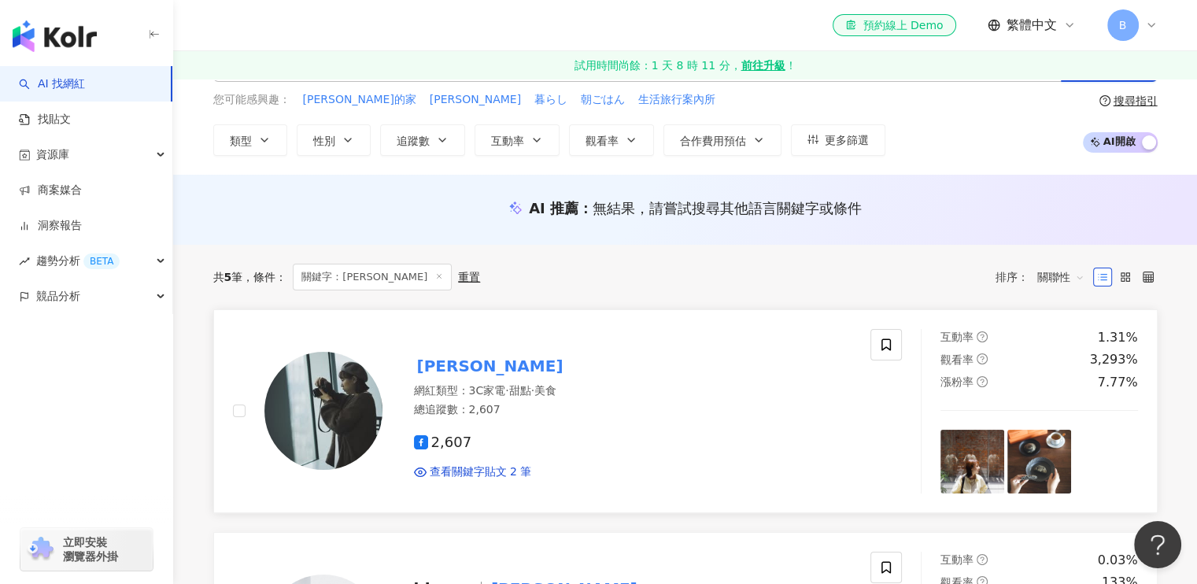
scroll to position [157, 0]
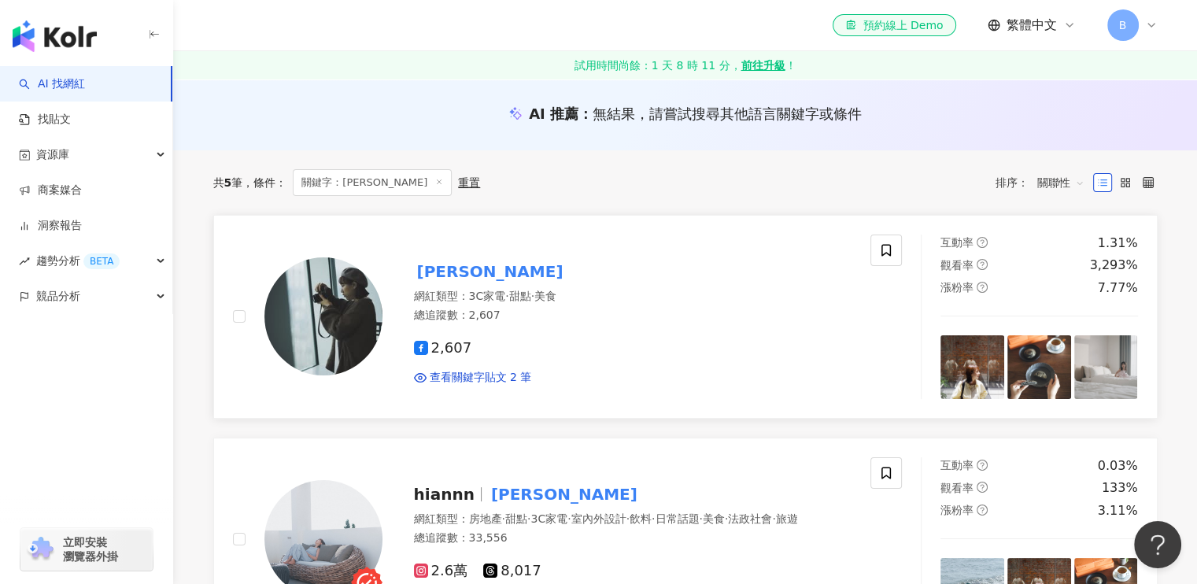
click at [437, 264] on mark "[PERSON_NAME]" at bounding box center [490, 271] width 153 height 25
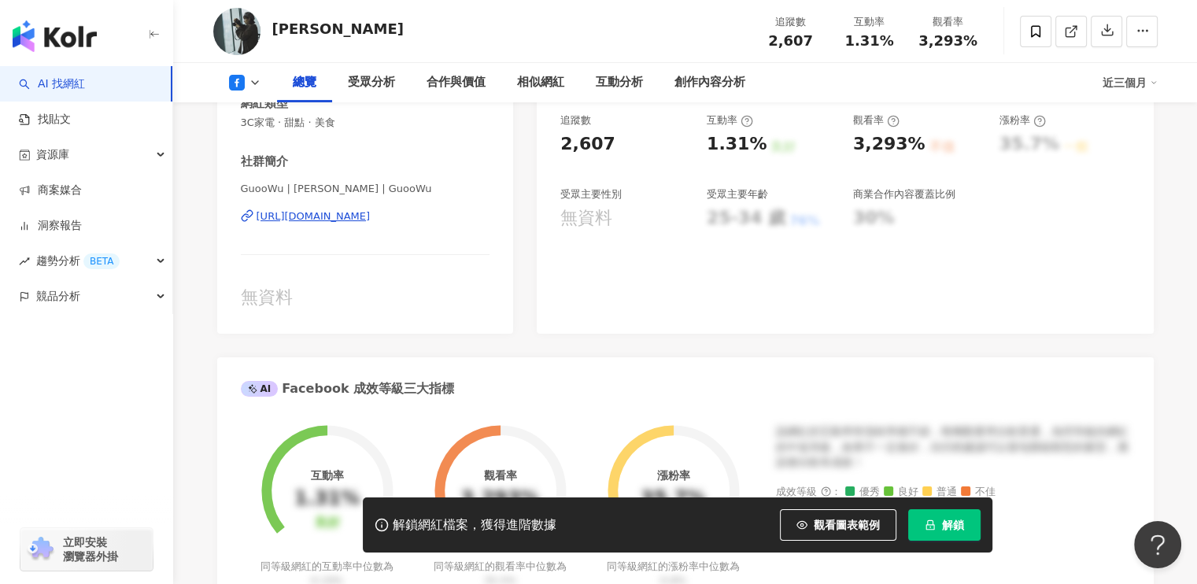
scroll to position [79, 0]
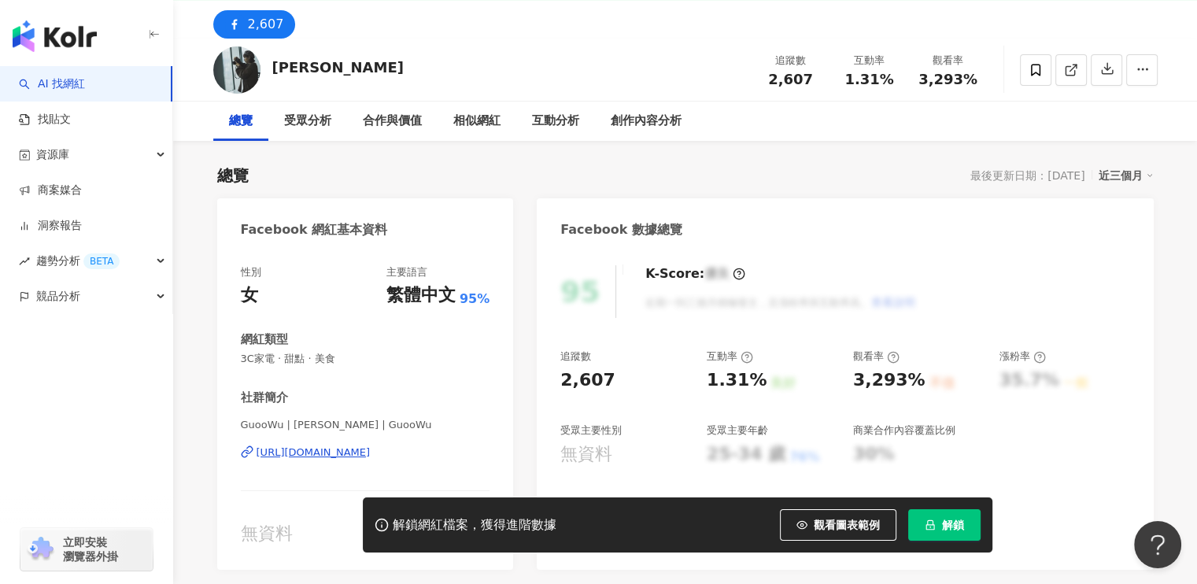
click at [340, 454] on div "[URL][DOMAIN_NAME]" at bounding box center [314, 452] width 114 height 14
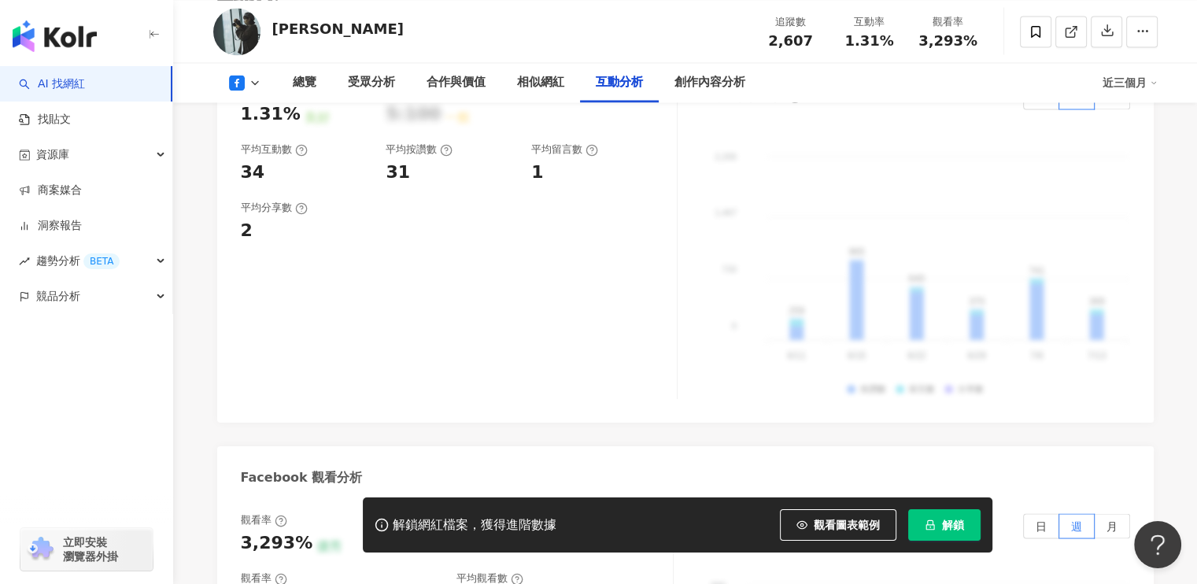
scroll to position [2990, 0]
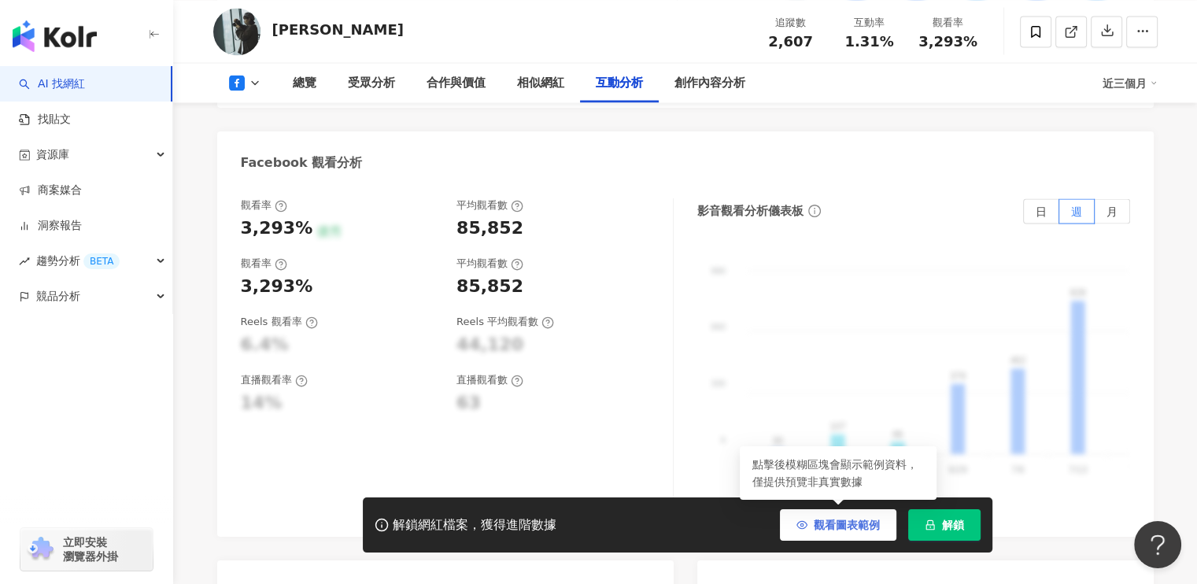
click at [865, 519] on span "觀看圖表範例" at bounding box center [847, 525] width 66 height 13
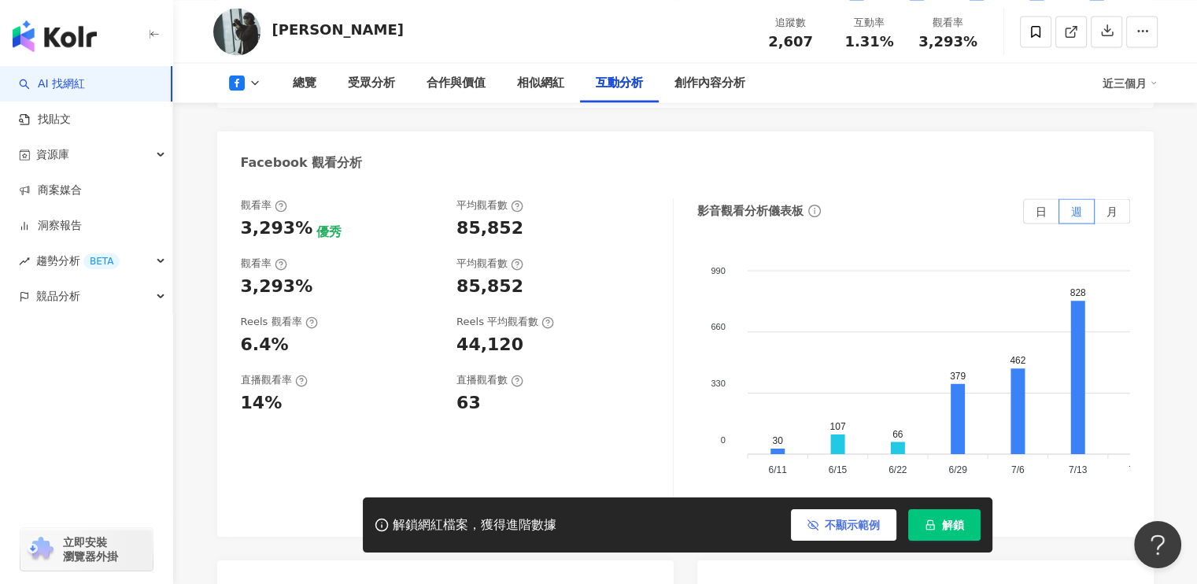
click at [866, 529] on span "不顯示範例" at bounding box center [852, 525] width 55 height 13
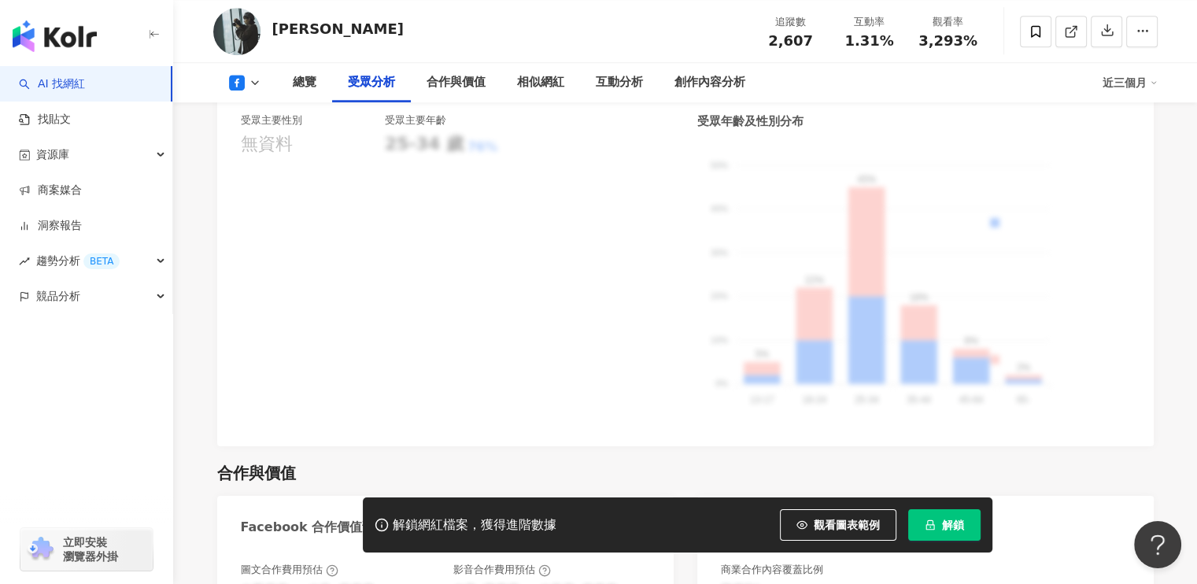
scroll to position [1574, 0]
